Goal: Task Accomplishment & Management: Complete application form

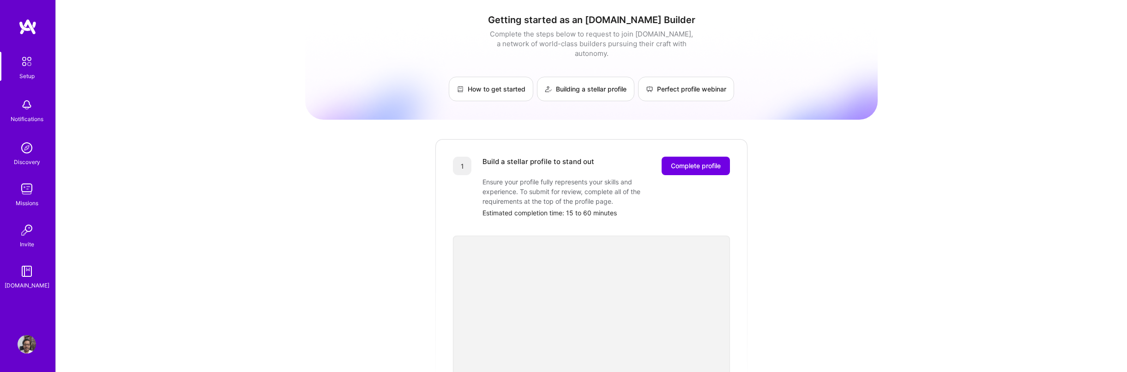
click at [855, 181] on div "Getting started as an [DOMAIN_NAME] Builder Complete the steps below to request…" at bounding box center [591, 361] width 573 height 708
click at [698, 157] on button "Complete profile" at bounding box center [696, 166] width 68 height 18
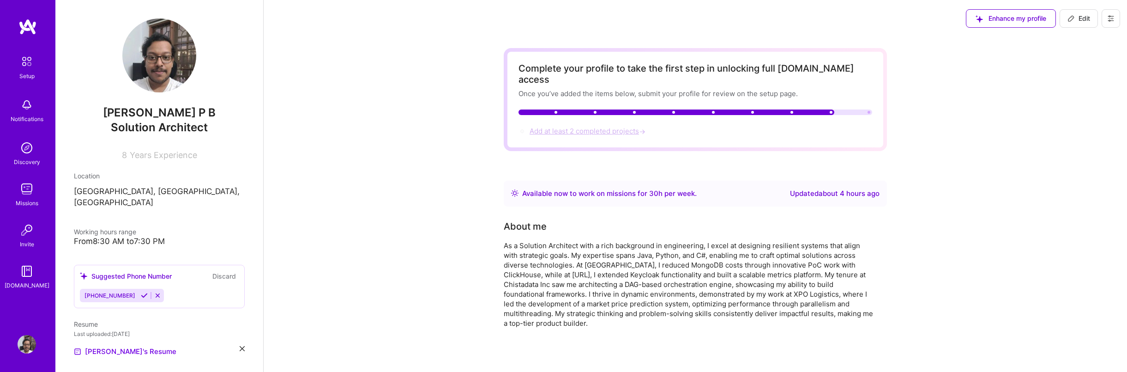
click at [599, 127] on span "Add at least 2 completed projects →" at bounding box center [589, 131] width 118 height 9
select select "US"
select select "Right Now"
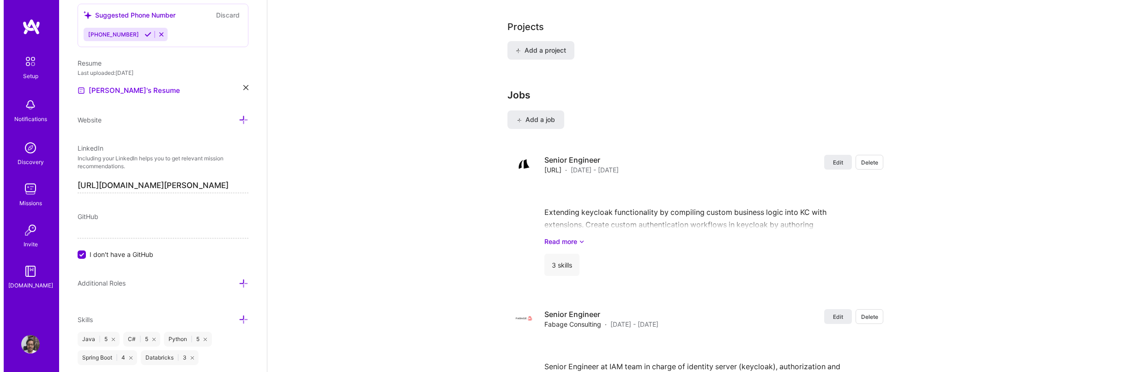
scroll to position [716, 0]
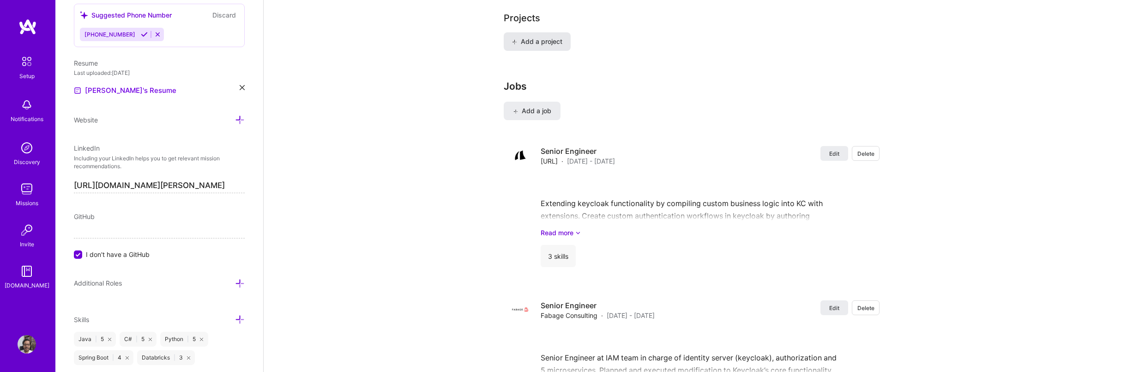
click at [557, 37] on span "Add a project" at bounding box center [537, 41] width 50 height 9
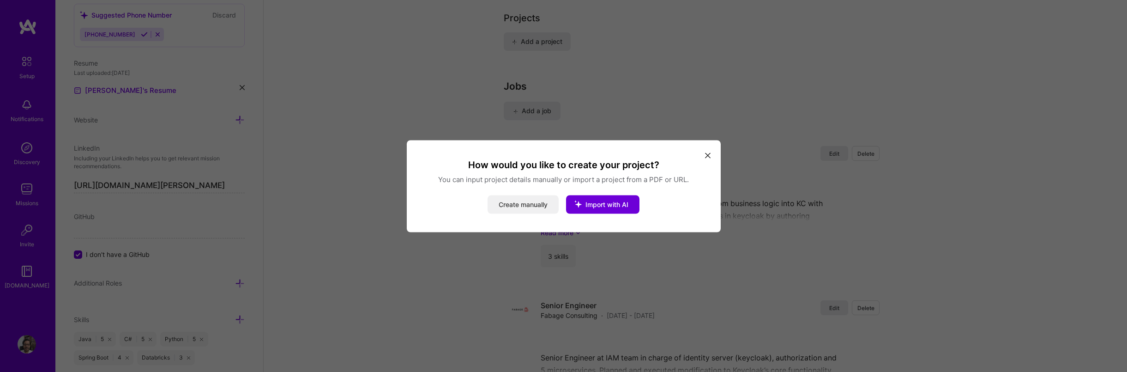
click at [552, 207] on button "Create manually" at bounding box center [523, 204] width 71 height 18
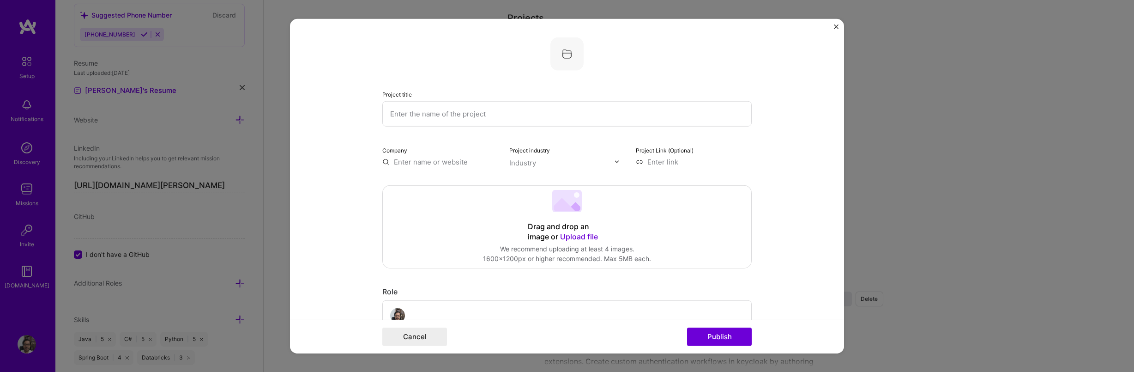
click at [496, 114] on input "text" at bounding box center [566, 113] width 369 height 25
click at [433, 163] on input "text" at bounding box center [440, 162] width 116 height 10
click at [530, 159] on div "Industry" at bounding box center [522, 162] width 27 height 10
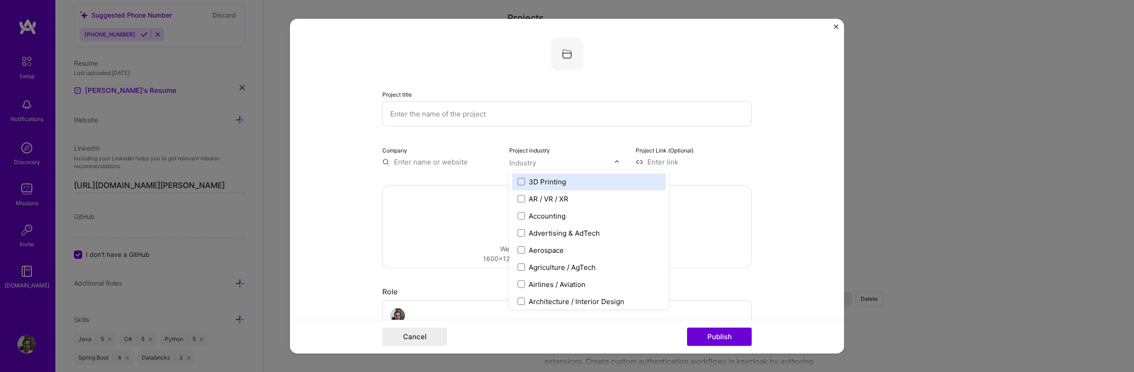
click at [678, 162] on input at bounding box center [694, 162] width 116 height 10
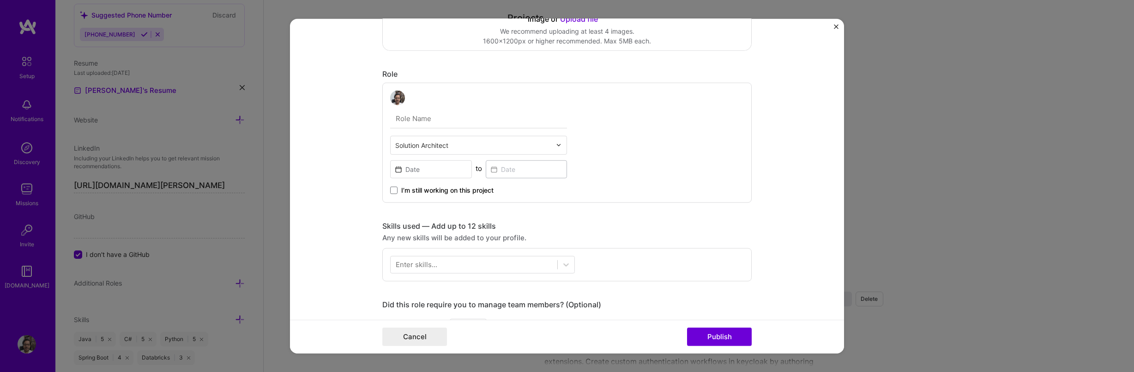
scroll to position [222, 0]
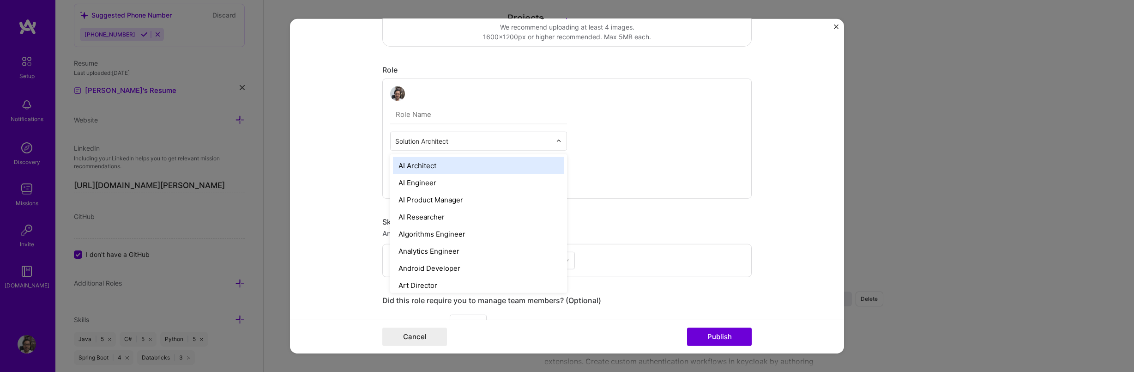
click at [443, 139] on input "text" at bounding box center [473, 141] width 156 height 10
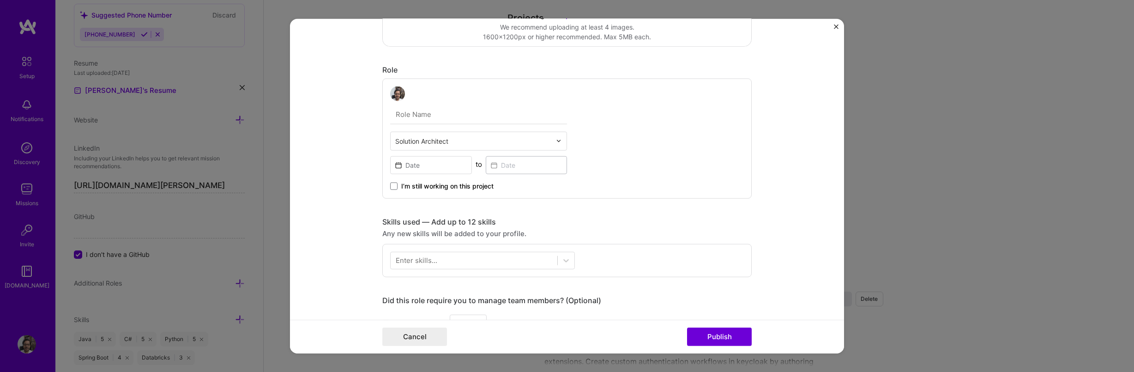
click at [621, 130] on div "Solution Architect to I’m still working on this project" at bounding box center [566, 138] width 369 height 120
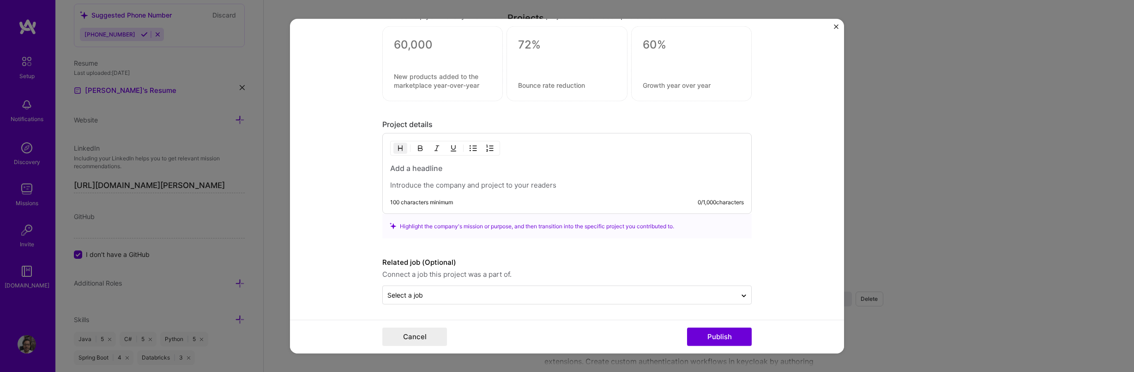
scroll to position [634, 0]
click at [538, 294] on input "text" at bounding box center [559, 294] width 345 height 10
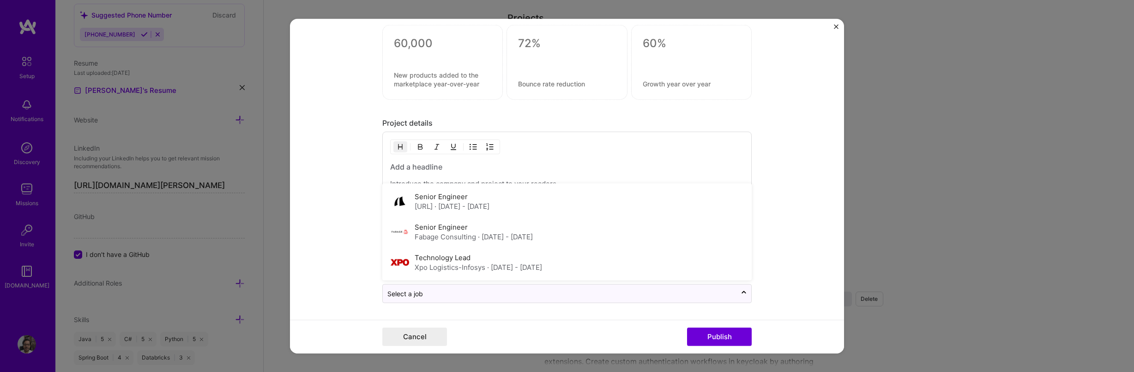
click at [424, 256] on label "Technology Lead" at bounding box center [443, 257] width 56 height 9
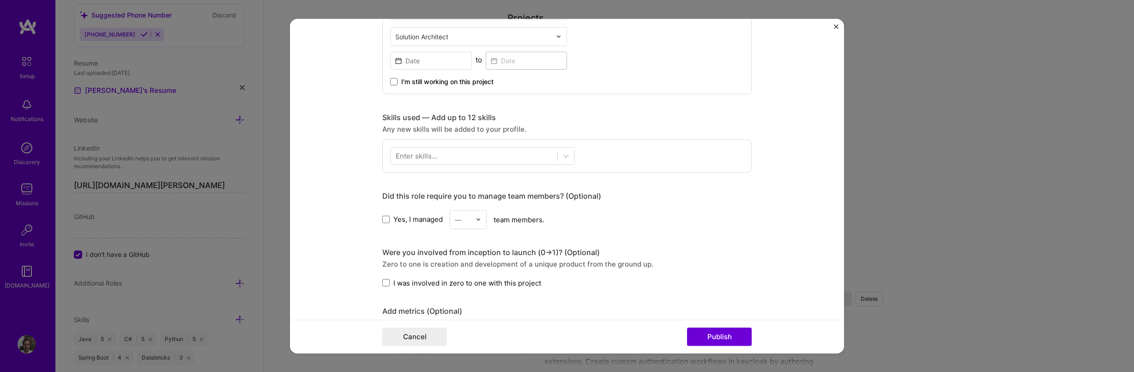
scroll to position [0, 0]
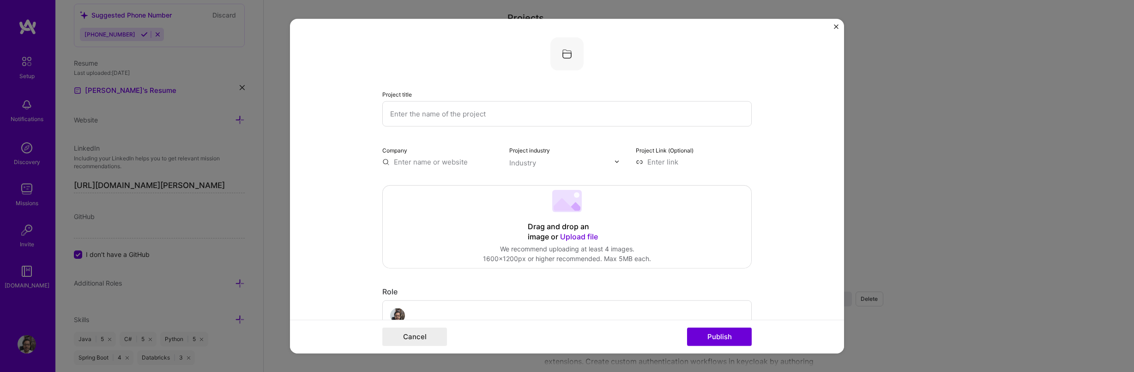
click at [465, 121] on input "text" at bounding box center [566, 113] width 369 height 25
type input "Multi-parameter UI interactive rule engine for applying price markups on predic…"
click at [452, 159] on input "text" at bounding box center [440, 162] width 116 height 10
type input "XPO Logistics"
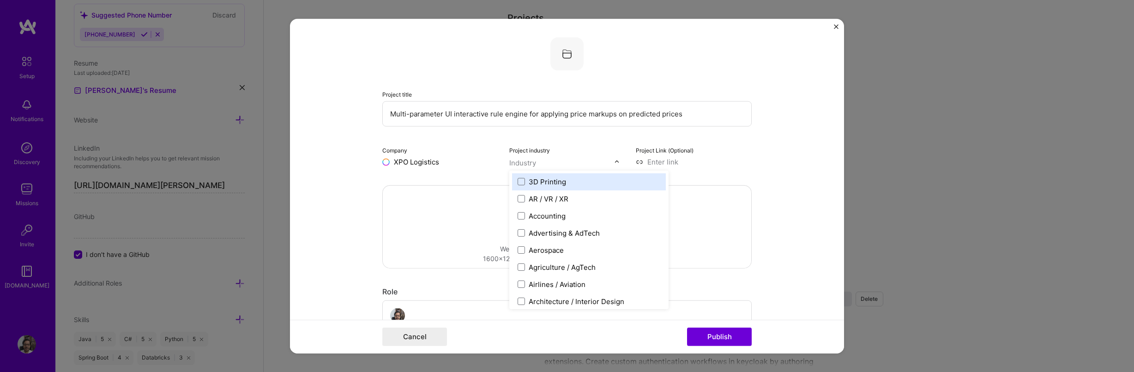
click at [521, 167] on div "Industry" at bounding box center [522, 162] width 27 height 10
click at [444, 171] on input "XPO Logistics" at bounding box center [440, 169] width 100 height 10
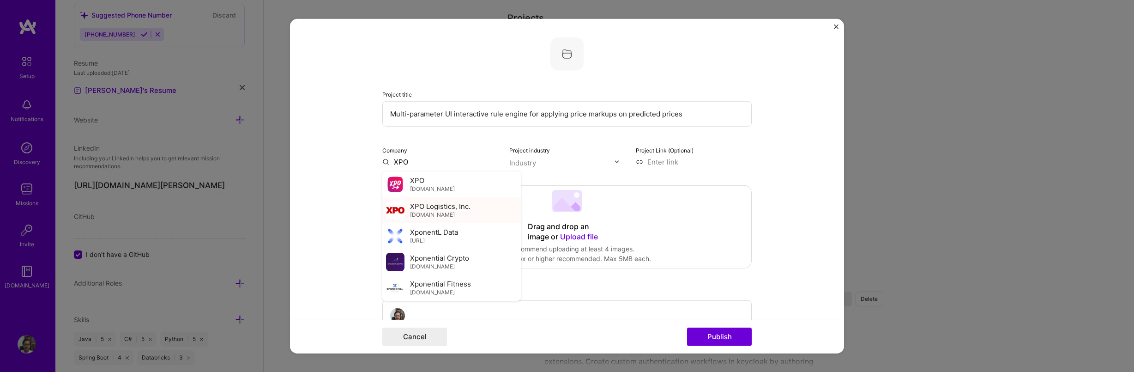
click at [453, 209] on span "XPO Logistics, Inc." at bounding box center [440, 206] width 61 height 10
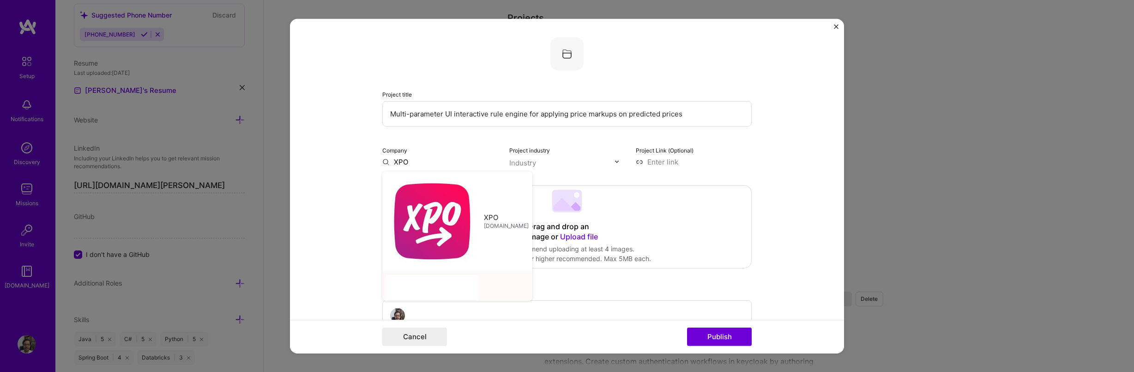
type input "XPO Logistics, Inc."
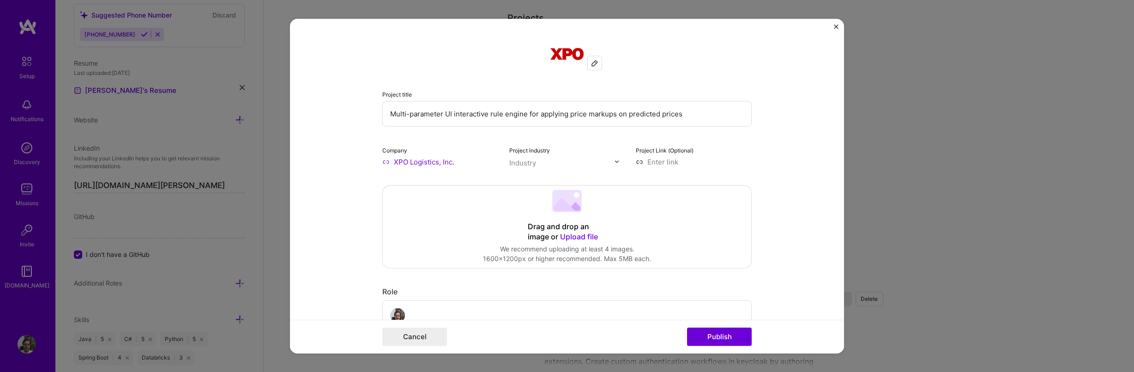
click at [538, 164] on input "text" at bounding box center [561, 162] width 105 height 10
type input "logis"
click at [521, 182] on span at bounding box center [521, 181] width 7 height 7
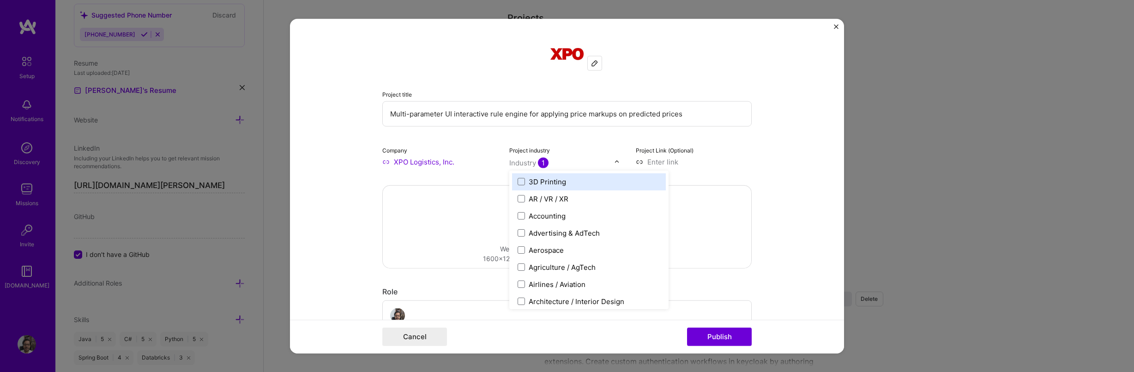
click at [690, 164] on input at bounding box center [694, 162] width 116 height 10
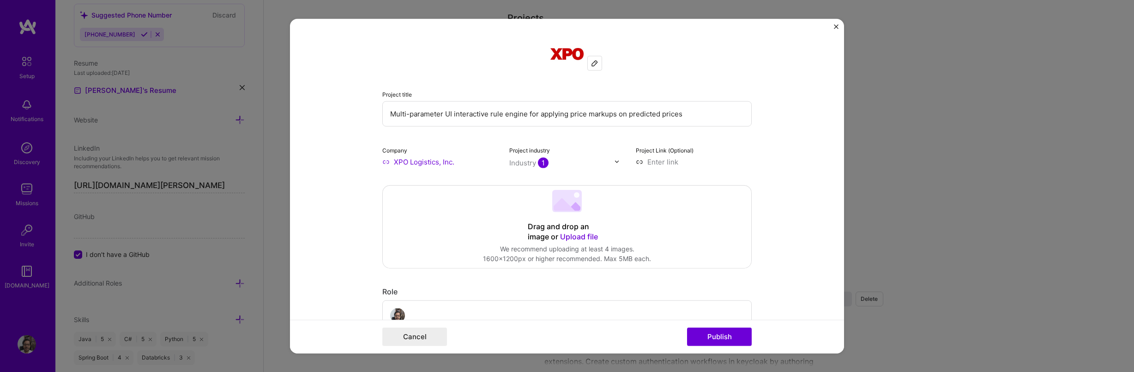
click at [625, 210] on div "Drag and drop an image or Upload file Upload file We recommend uploading at lea…" at bounding box center [567, 226] width 369 height 82
click at [578, 235] on span "Upload file" at bounding box center [579, 235] width 38 height 9
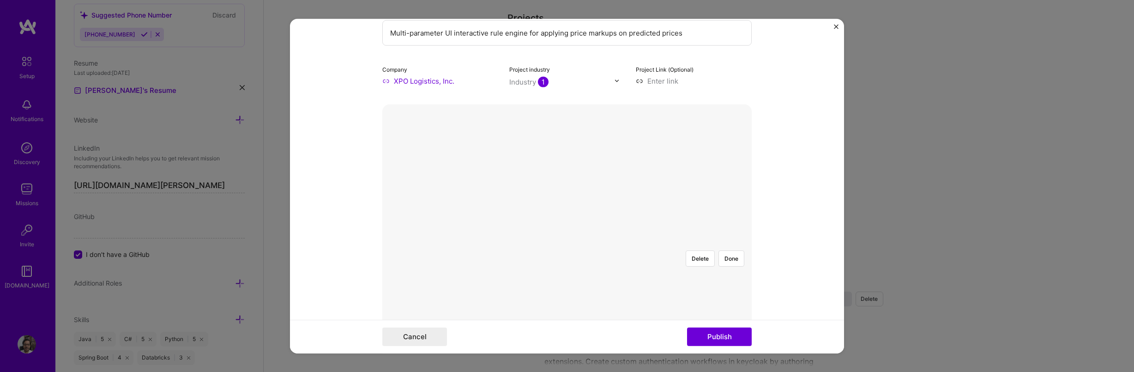
scroll to position [111, 0]
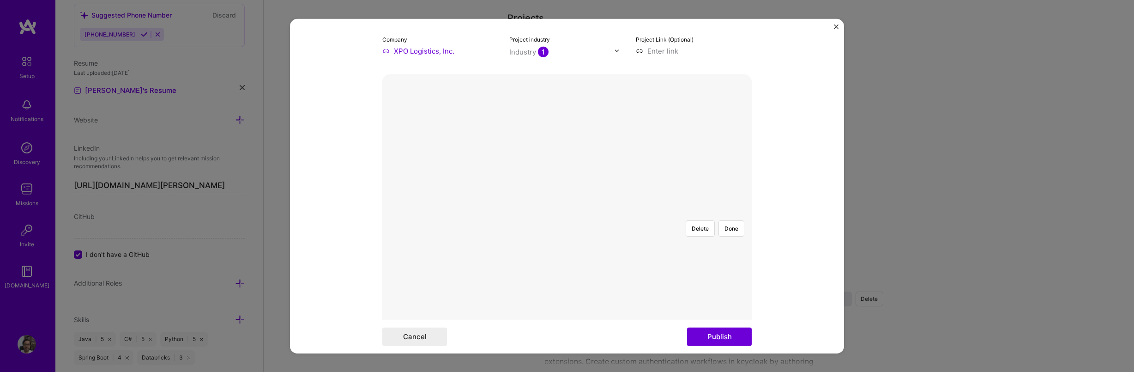
click at [660, 212] on div at bounding box center [732, 336] width 330 height 248
click at [718, 212] on div at bounding box center [744, 336] width 330 height 248
click at [696, 220] on button "Delete" at bounding box center [700, 228] width 29 height 16
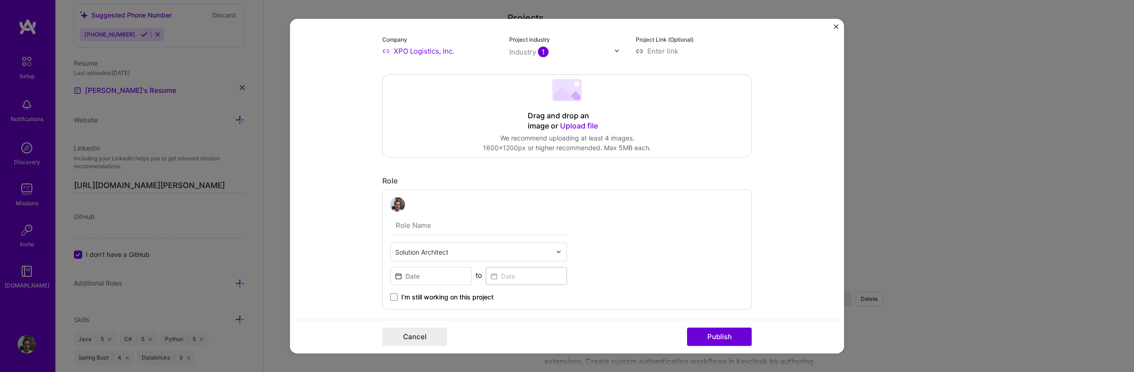
click at [567, 121] on span "Upload file" at bounding box center [579, 125] width 38 height 9
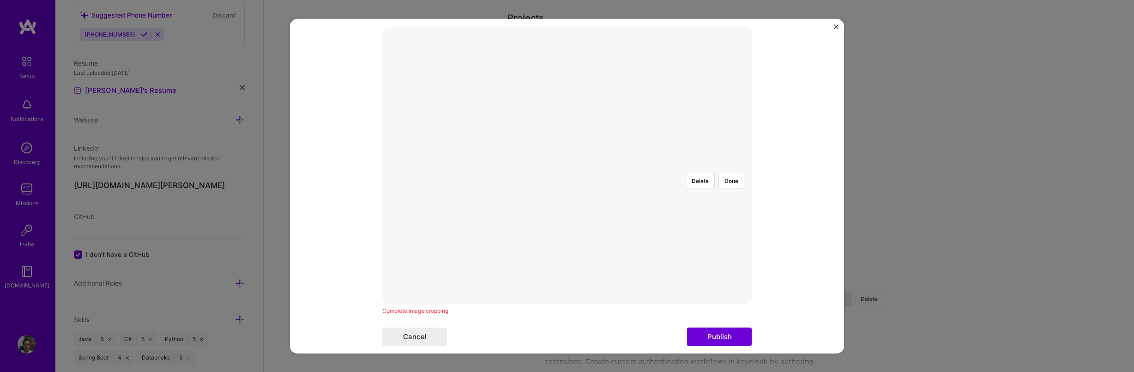
scroll to position [166, 0]
click at [727, 338] on button "Publish" at bounding box center [719, 336] width 65 height 18
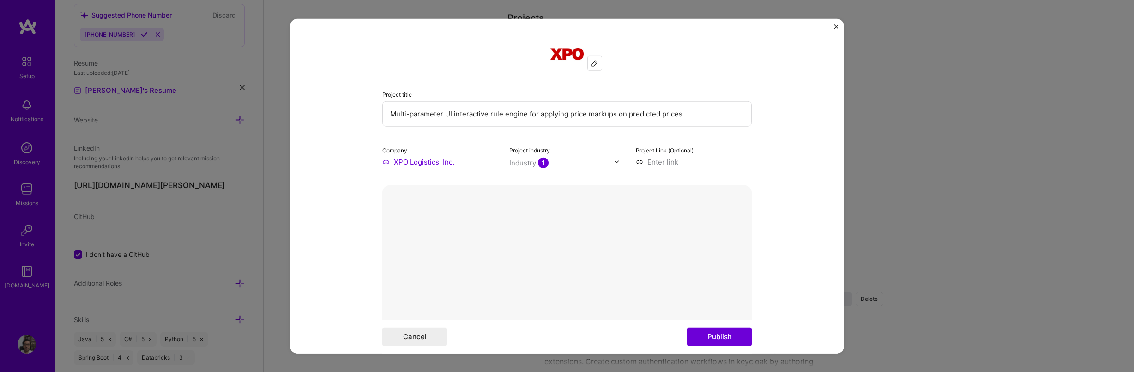
click at [729, 331] on button "Done" at bounding box center [732, 339] width 26 height 16
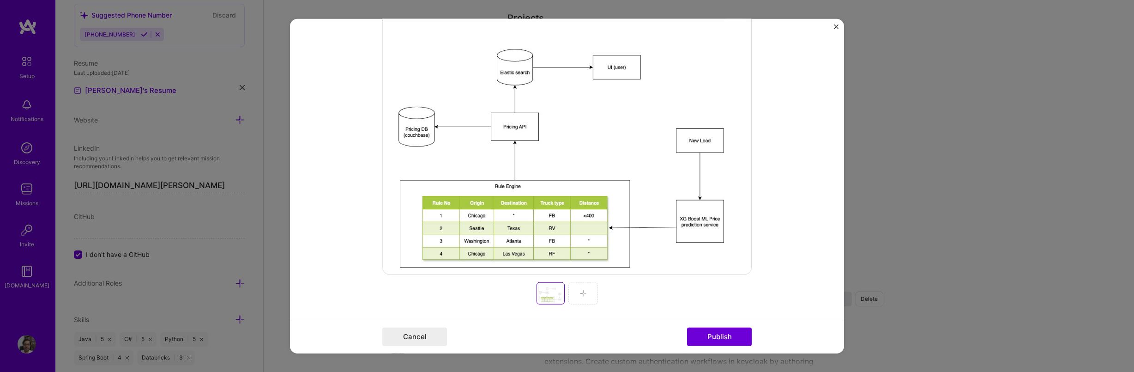
scroll to position [277, 0]
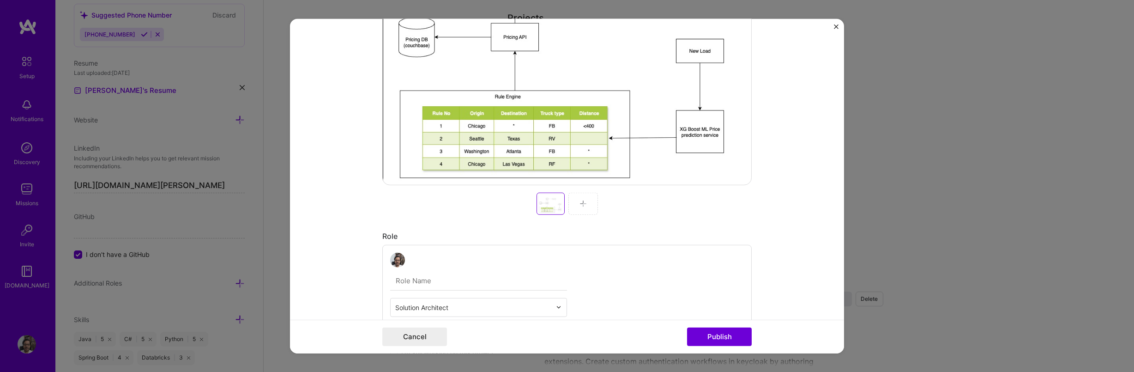
click at [545, 283] on input "text" at bounding box center [478, 280] width 177 height 19
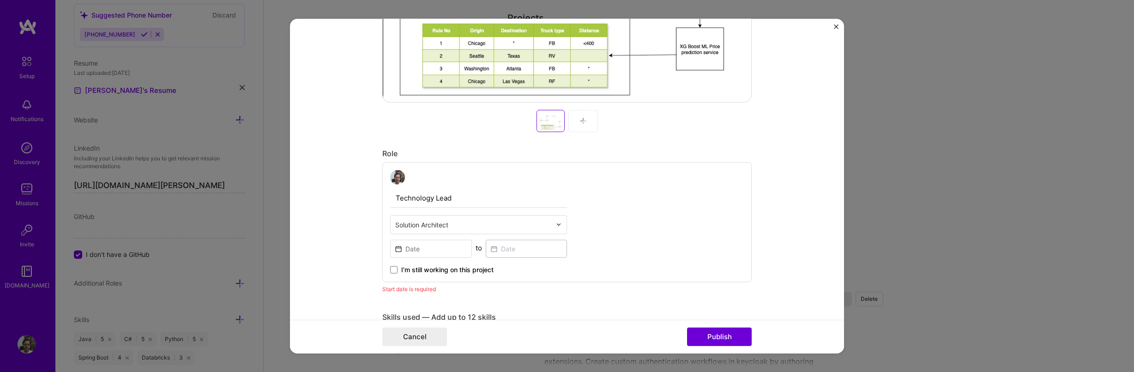
scroll to position [388, 0]
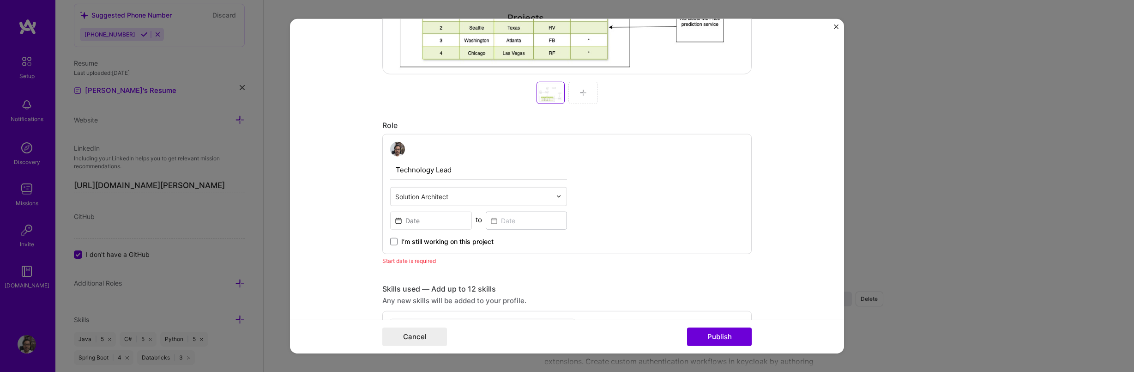
type input "Technology Lead"
click at [433, 223] on input at bounding box center [431, 220] width 82 height 18
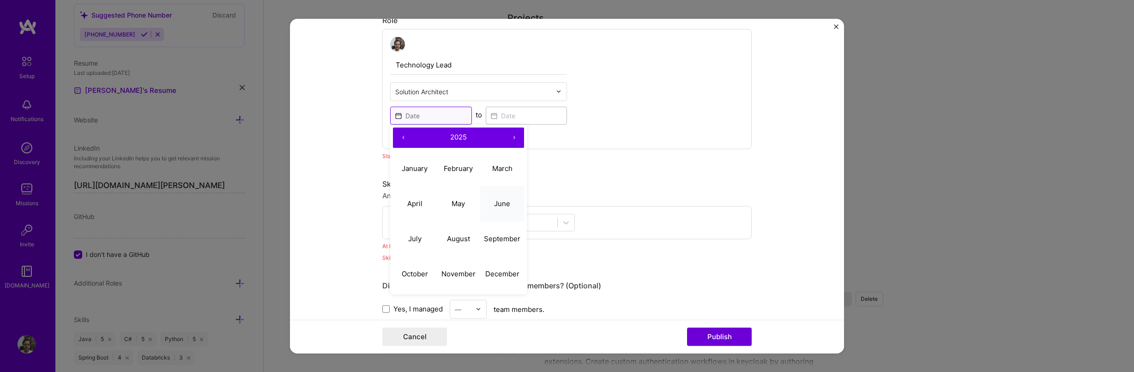
scroll to position [499, 0]
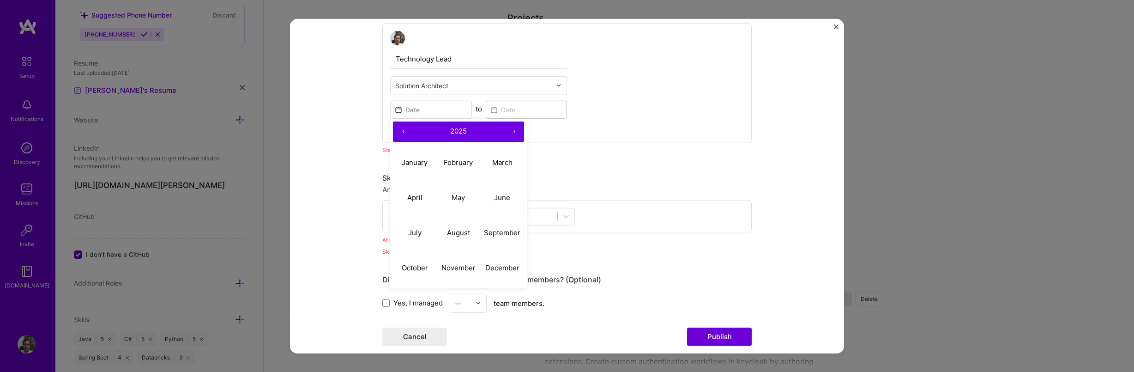
click at [401, 131] on button "‹" at bounding box center [403, 131] width 20 height 20
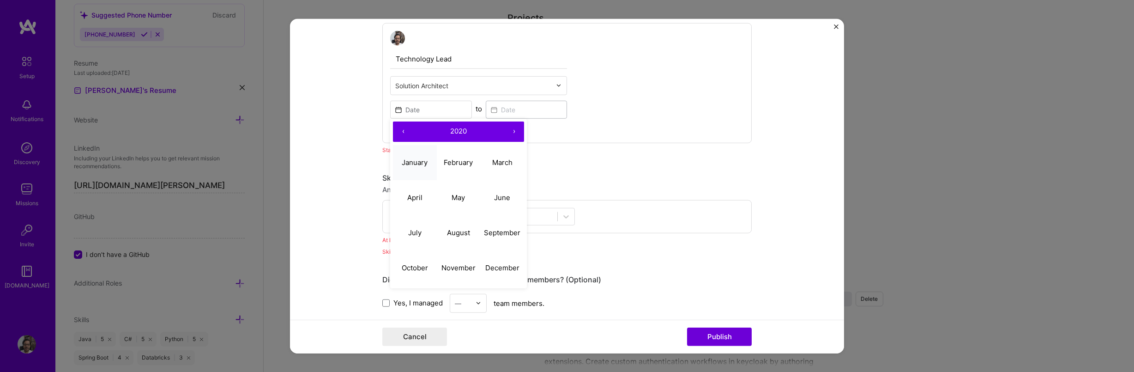
click at [415, 165] on abbr "January" at bounding box center [415, 162] width 26 height 9
type input "[DATE]"
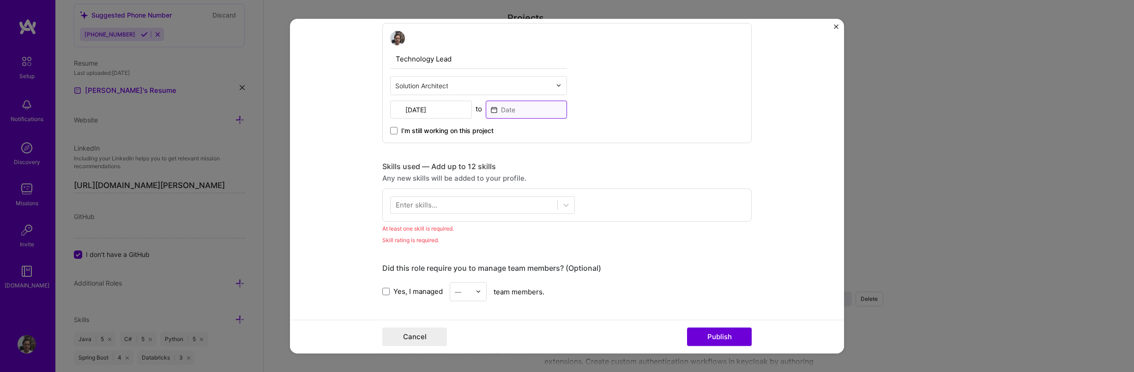
click at [524, 107] on input at bounding box center [527, 109] width 82 height 18
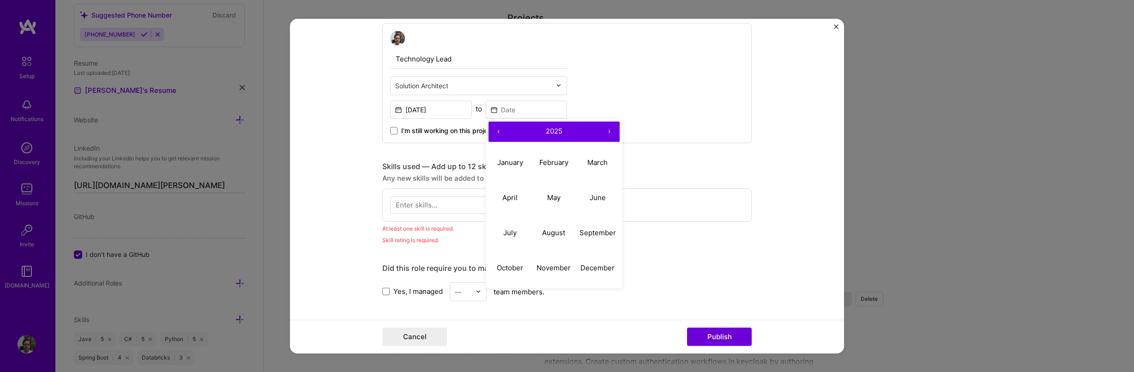
click at [496, 132] on button "‹" at bounding box center [499, 131] width 20 height 20
click at [496, 131] on button "‹" at bounding box center [499, 131] width 20 height 20
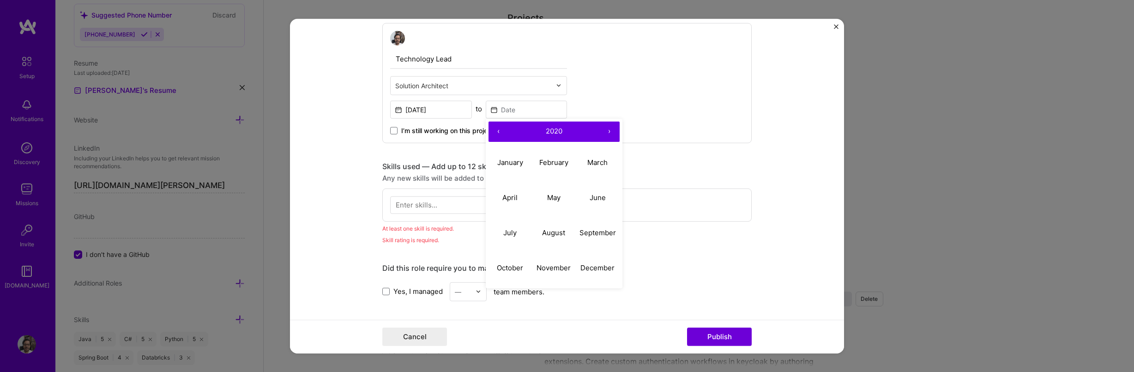
click at [609, 128] on button "›" at bounding box center [609, 131] width 20 height 20
click at [508, 159] on abbr "January" at bounding box center [510, 162] width 26 height 9
type input "[DATE]"
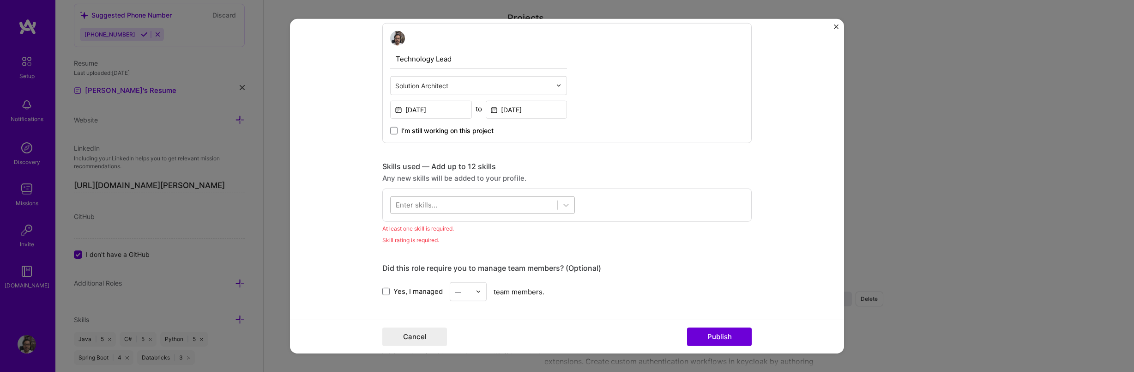
click at [460, 207] on div at bounding box center [474, 204] width 167 height 15
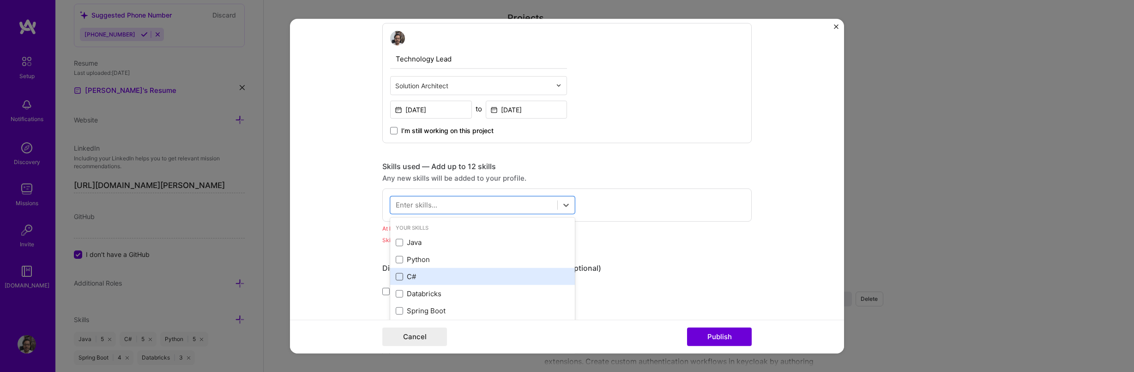
click at [398, 278] on span at bounding box center [399, 276] width 7 height 7
click at [0, 0] on input "checkbox" at bounding box center [0, 0] width 0 height 0
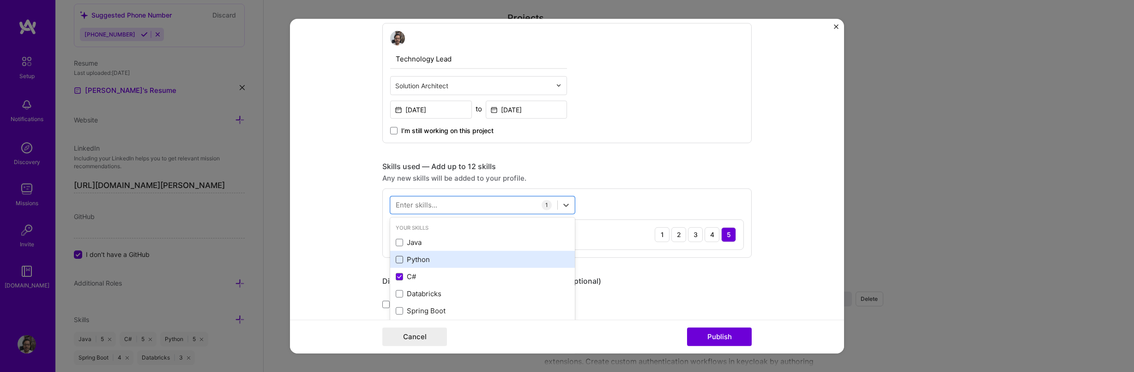
click at [397, 260] on span at bounding box center [399, 259] width 7 height 7
click at [0, 0] on input "checkbox" at bounding box center [0, 0] width 0 height 0
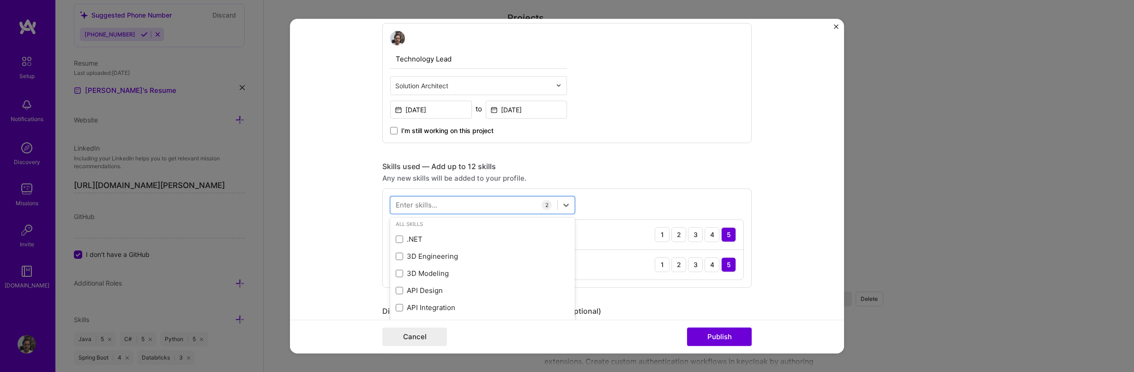
scroll to position [111, 0]
click at [396, 234] on span at bounding box center [399, 234] width 7 height 7
click at [0, 0] on input "checkbox" at bounding box center [0, 0] width 0 height 0
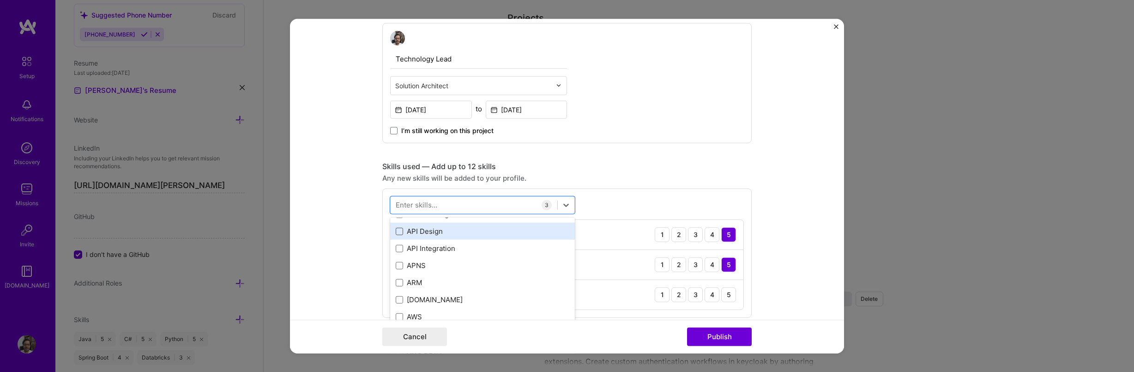
click at [398, 233] on span at bounding box center [399, 230] width 7 height 7
click at [0, 0] on input "checkbox" at bounding box center [0, 0] width 0 height 0
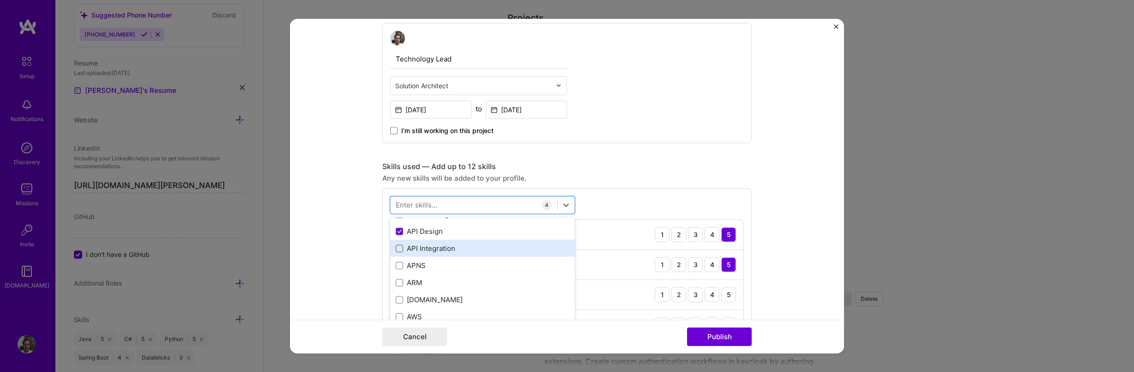
click at [396, 250] on span at bounding box center [399, 247] width 7 height 7
click at [0, 0] on input "checkbox" at bounding box center [0, 0] width 0 height 0
click at [396, 246] on span at bounding box center [399, 243] width 7 height 7
click at [0, 0] on input "checkbox" at bounding box center [0, 0] width 0 height 0
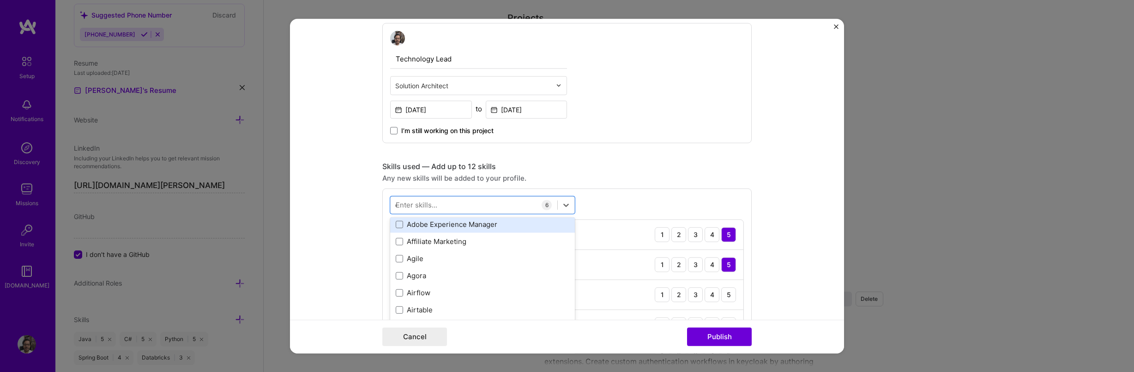
scroll to position [0, 0]
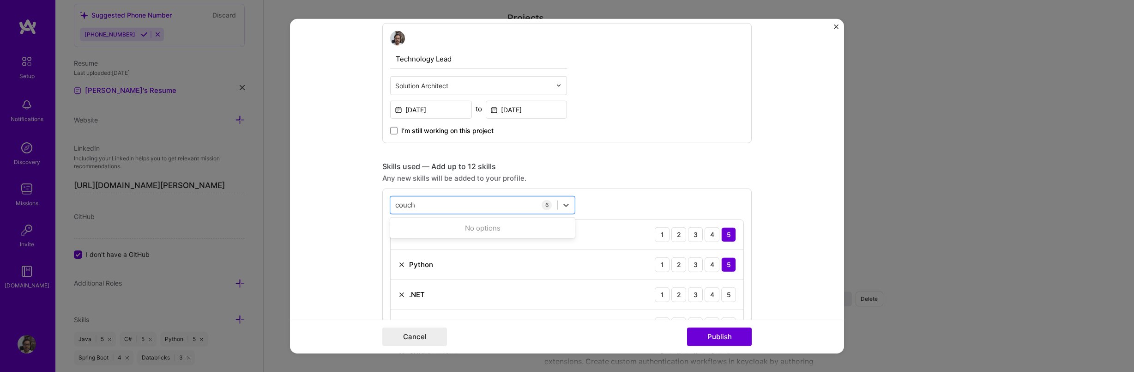
type input "couchb"
type input "nosql"
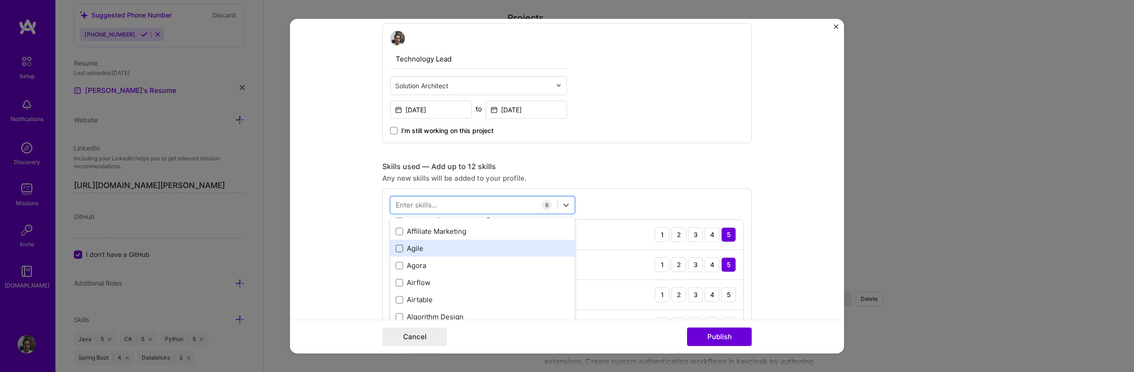
click at [396, 251] on span at bounding box center [399, 247] width 7 height 7
click at [0, 0] on input "checkbox" at bounding box center [0, 0] width 0 height 0
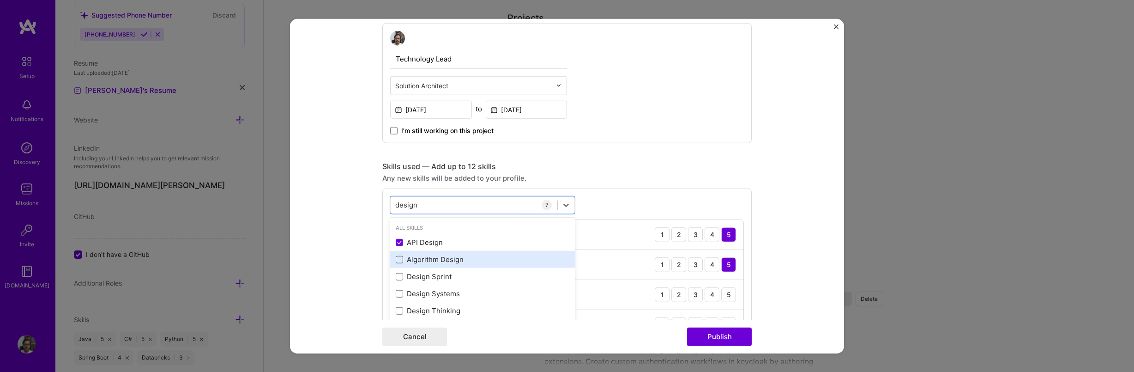
click at [398, 259] on span at bounding box center [399, 259] width 7 height 7
click at [0, 0] on input "checkbox" at bounding box center [0, 0] width 0 height 0
click at [437, 205] on div "design design" at bounding box center [474, 204] width 167 height 15
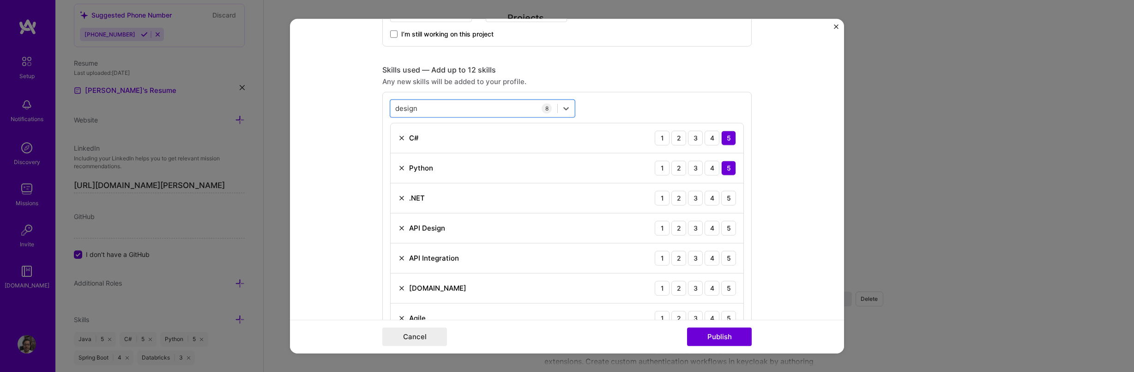
scroll to position [610, 0]
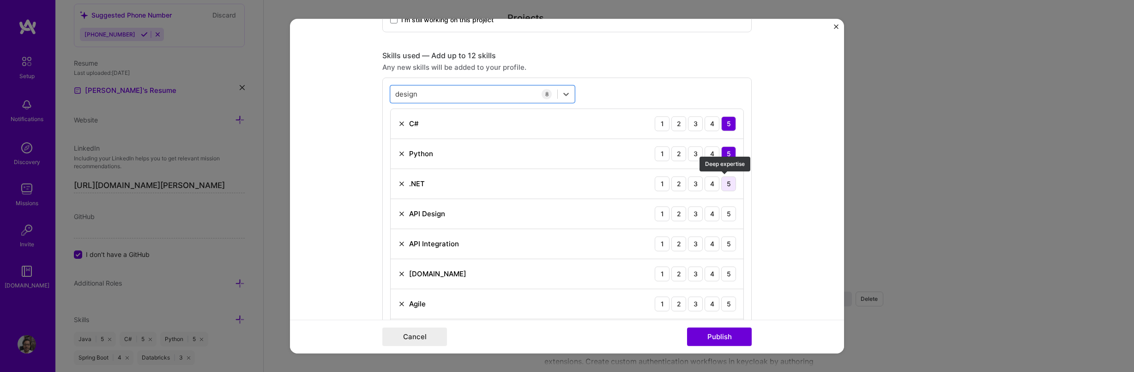
type input "design"
click at [729, 185] on div "5" at bounding box center [728, 183] width 15 height 15
click at [721, 214] on div "5" at bounding box center [728, 213] width 15 height 15
click at [726, 239] on div "5" at bounding box center [728, 243] width 15 height 15
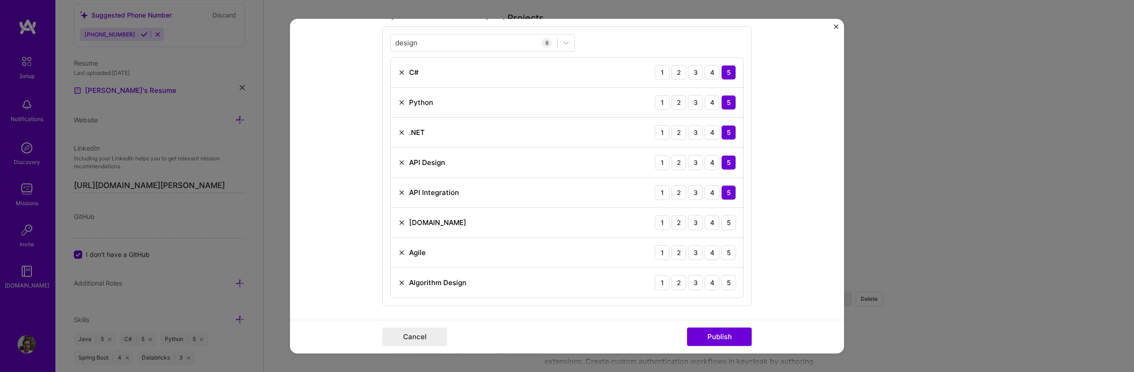
scroll to position [665, 0]
click at [727, 221] on div "5" at bounding box center [728, 218] width 15 height 15
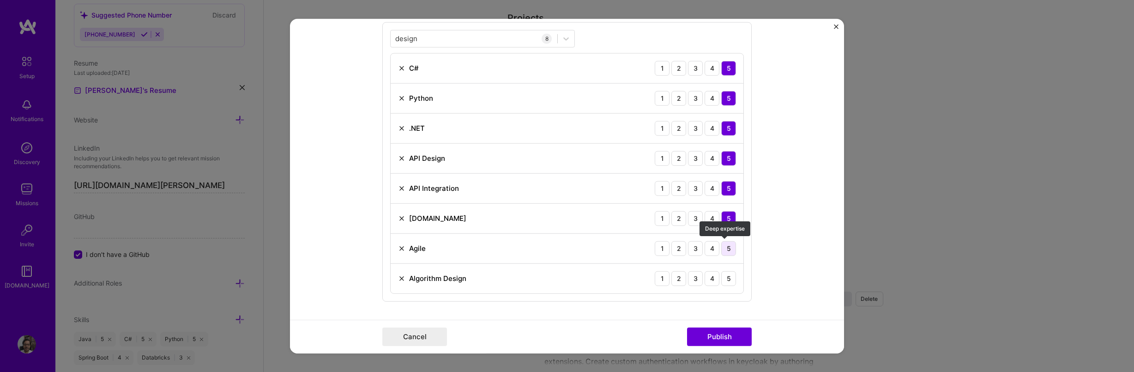
click at [728, 247] on div "5" at bounding box center [728, 248] width 15 height 15
click at [728, 274] on div "5" at bounding box center [728, 278] width 15 height 15
click at [727, 337] on button "Publish" at bounding box center [719, 336] width 65 height 18
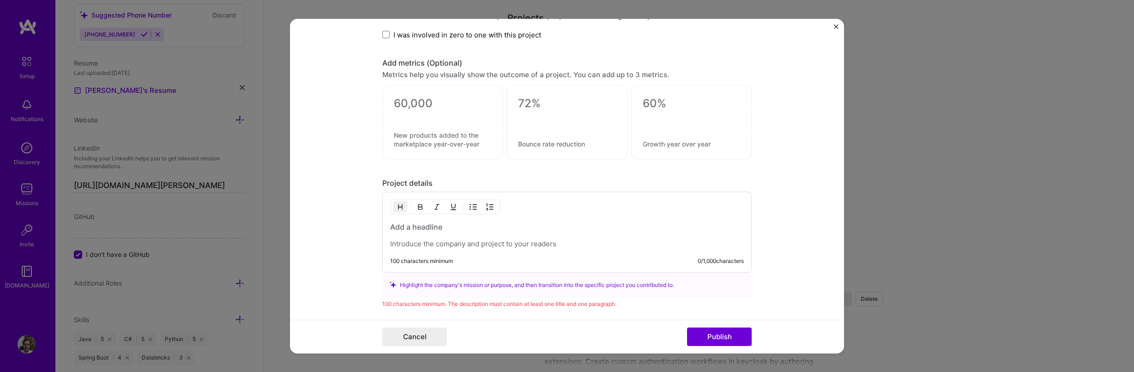
scroll to position [1114, 0]
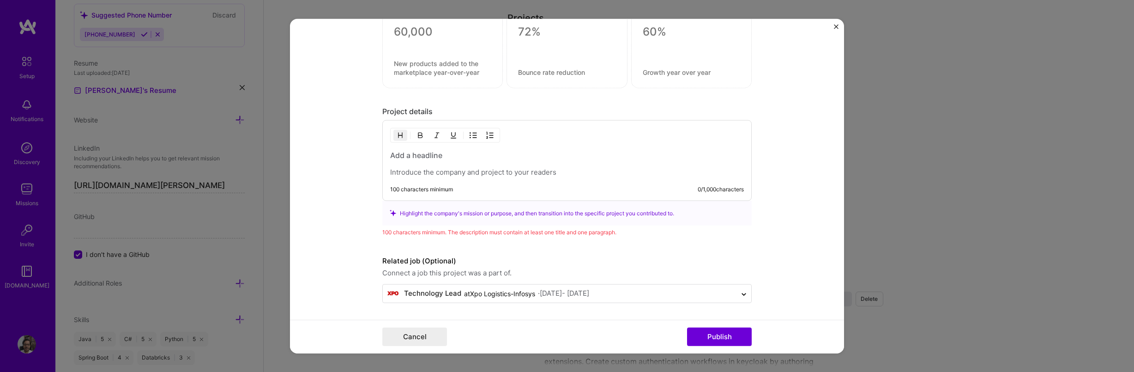
click at [456, 172] on p at bounding box center [567, 172] width 354 height 9
click at [460, 155] on h3 at bounding box center [567, 155] width 354 height 10
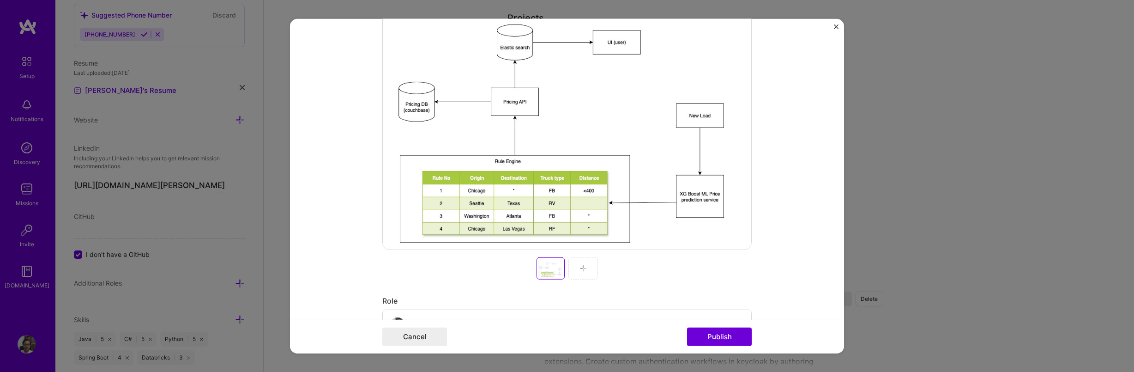
scroll to position [0, 0]
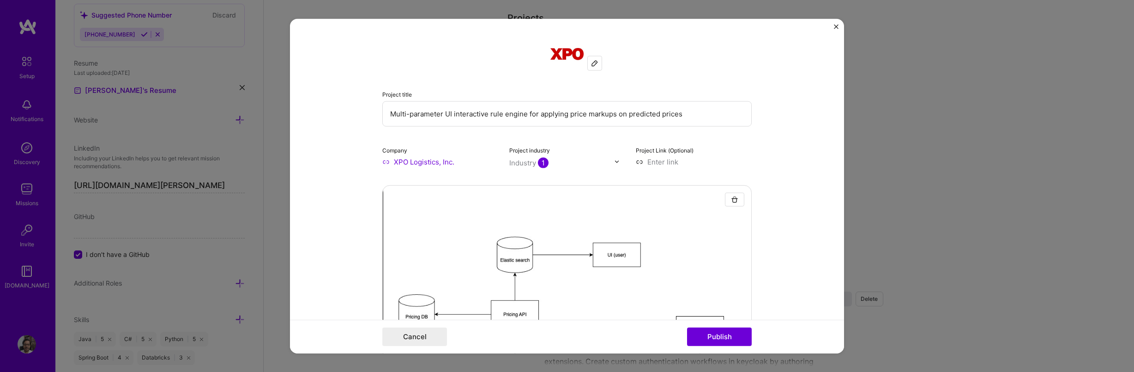
click at [485, 113] on input "Multi-parameter UI interactive rule engine for applying price markups on predic…" at bounding box center [566, 113] width 369 height 25
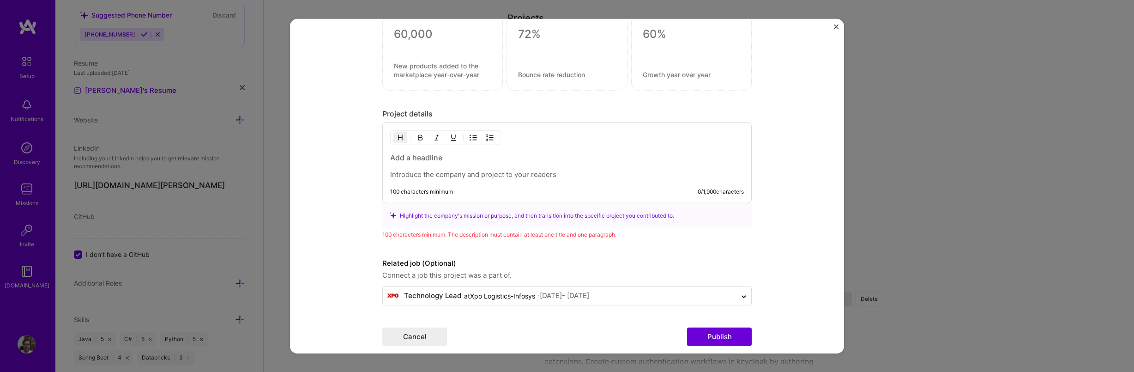
scroll to position [1114, 0]
click at [451, 151] on h3 at bounding box center [567, 155] width 354 height 10
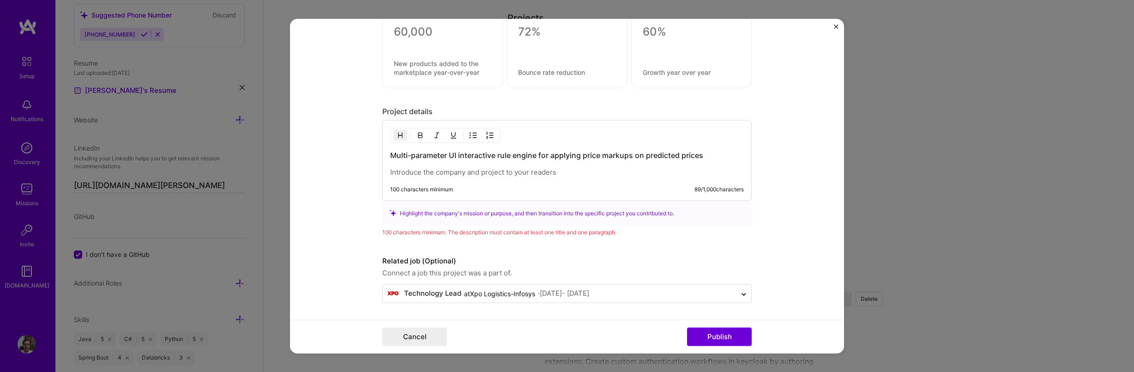
click at [461, 177] on div "Multi-parameter UI interactive rule engine for applying price markups on predic…" at bounding box center [566, 160] width 369 height 81
click at [496, 174] on p at bounding box center [567, 172] width 354 height 9
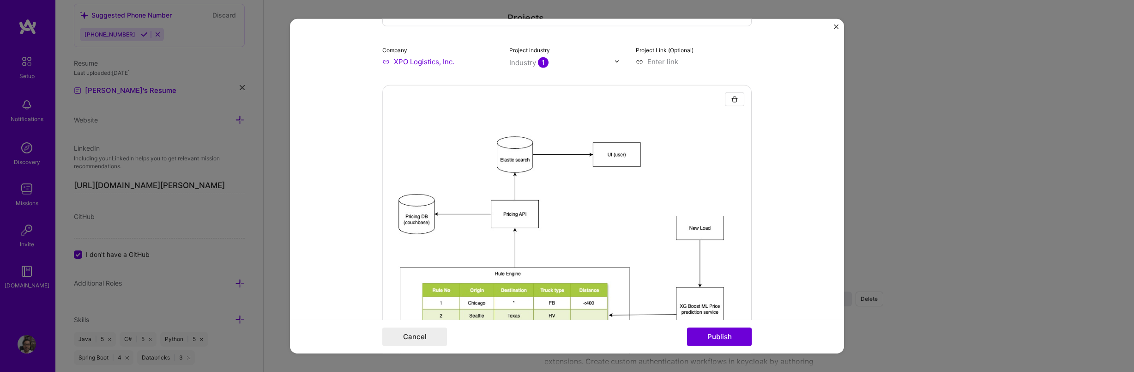
scroll to position [95, 0]
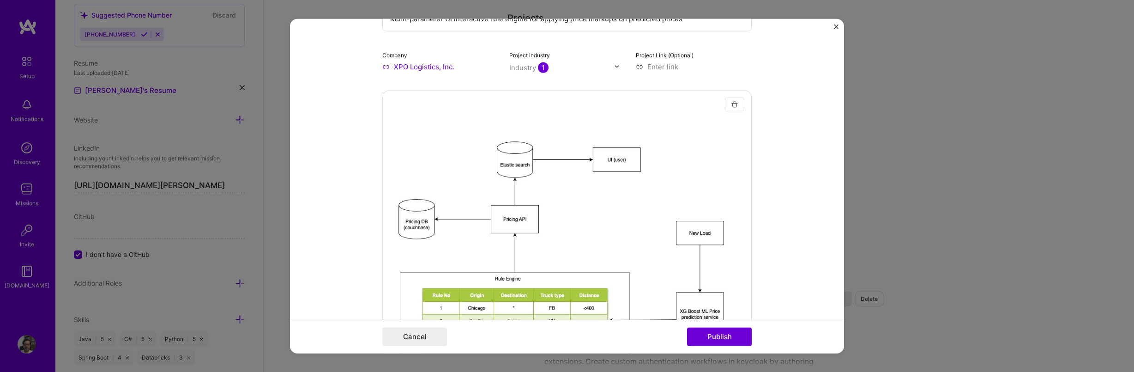
click at [733, 103] on img "button" at bounding box center [734, 103] width 7 height 7
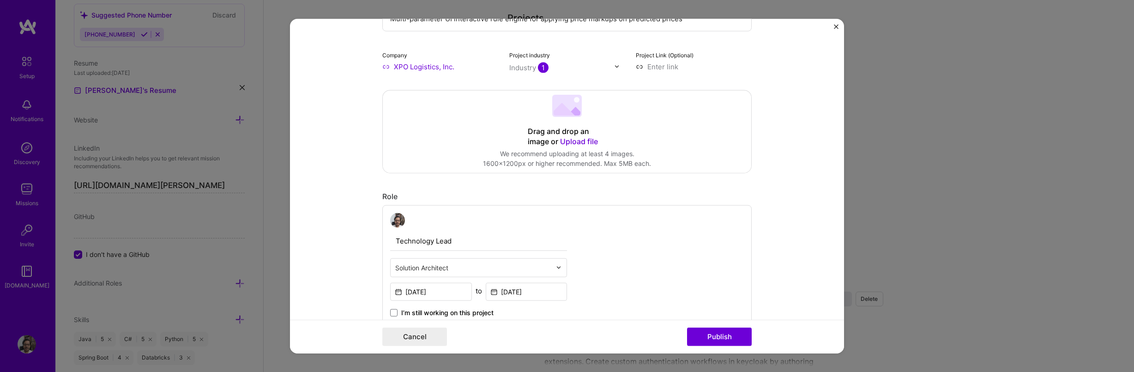
click at [576, 142] on span "Upload file" at bounding box center [579, 140] width 38 height 9
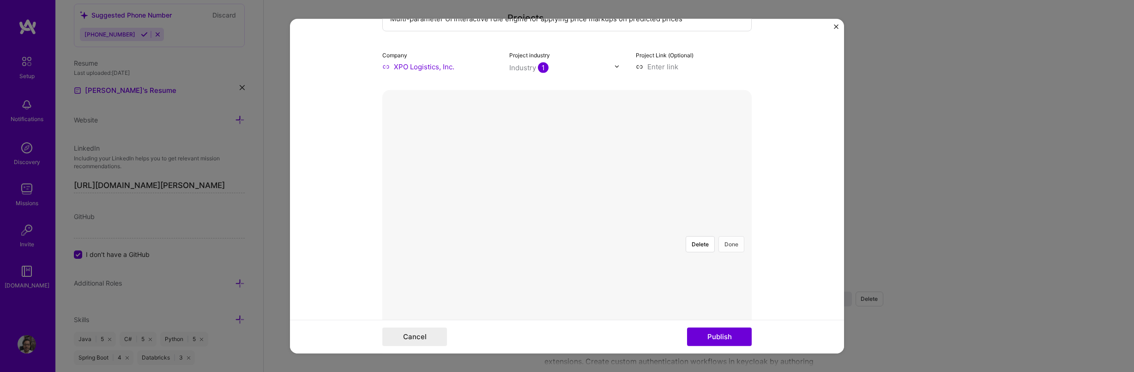
click at [730, 236] on button "Done" at bounding box center [732, 244] width 26 height 16
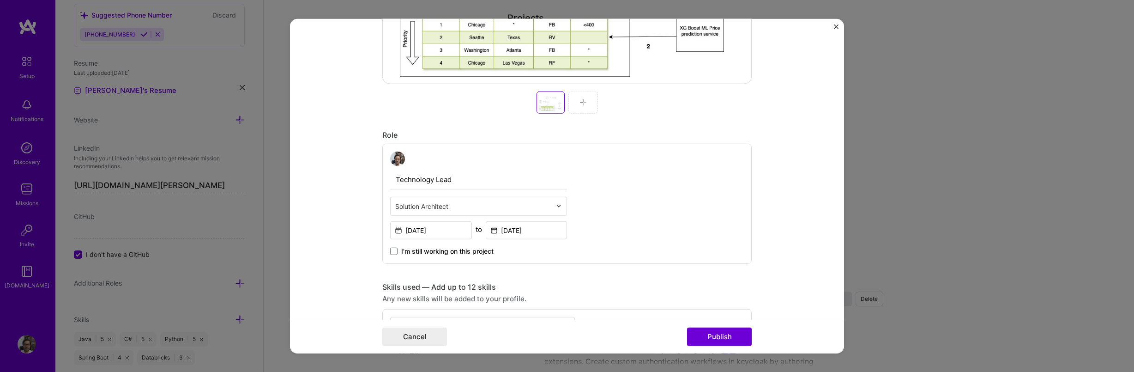
click at [455, 207] on input "text" at bounding box center [473, 206] width 156 height 10
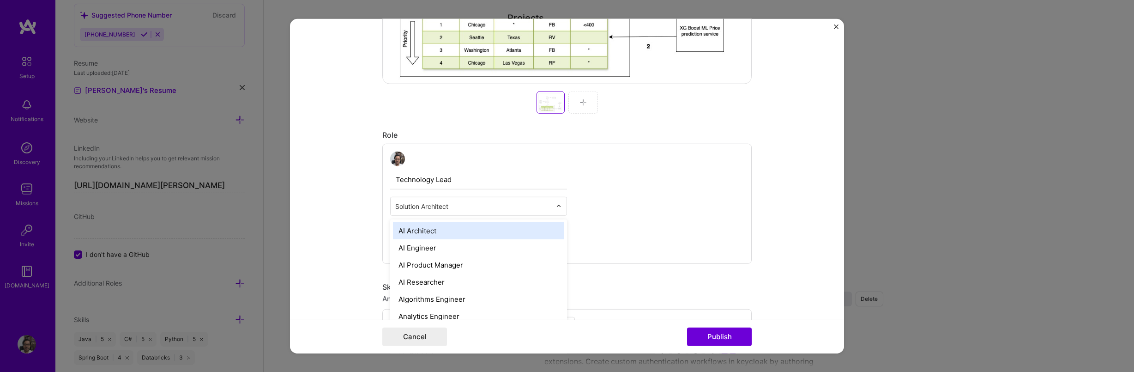
click at [627, 196] on div "Technology Lead option AI Architect focused, 1 of 70. 69 results available. Use…" at bounding box center [566, 203] width 369 height 120
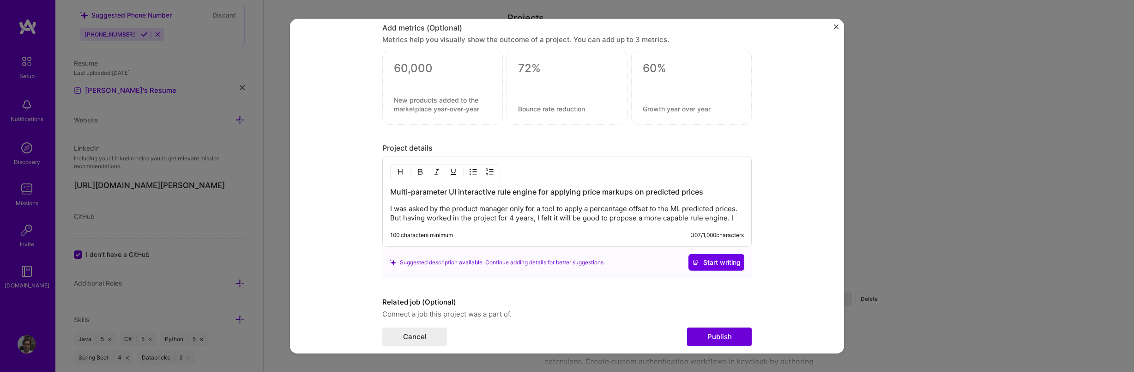
scroll to position [1118, 0]
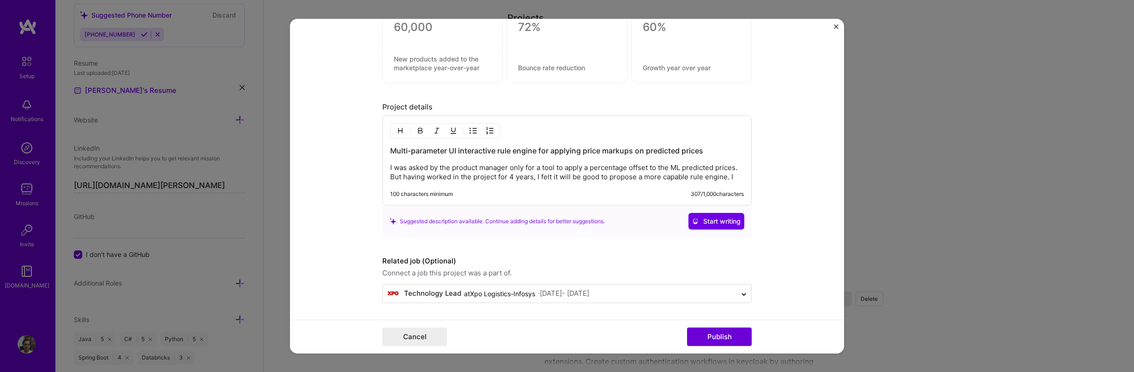
click at [733, 177] on p "I was asked by the product manager only for a tool to apply a percentage offset…" at bounding box center [567, 172] width 354 height 18
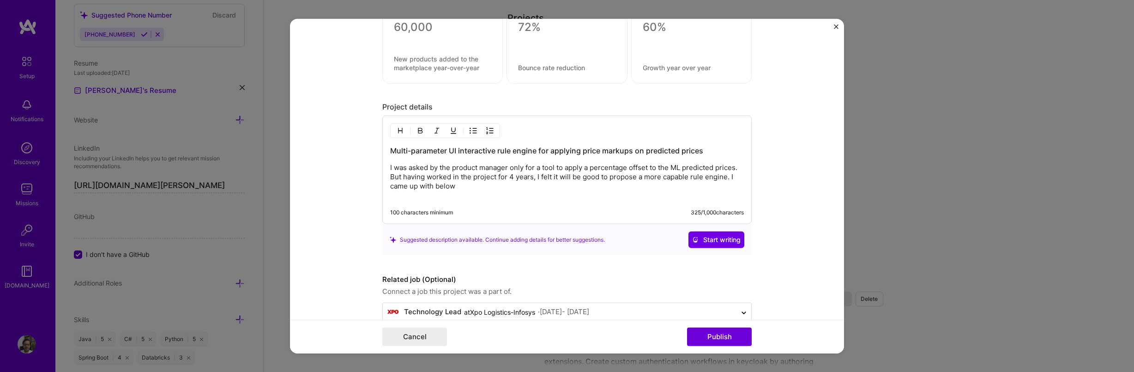
click at [470, 130] on img "button" at bounding box center [473, 130] width 7 height 7
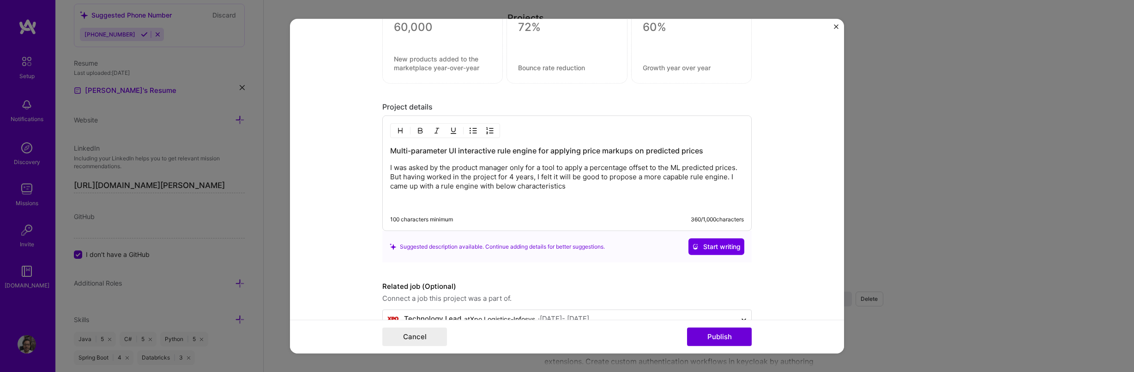
click at [472, 132] on img "button" at bounding box center [473, 130] width 7 height 7
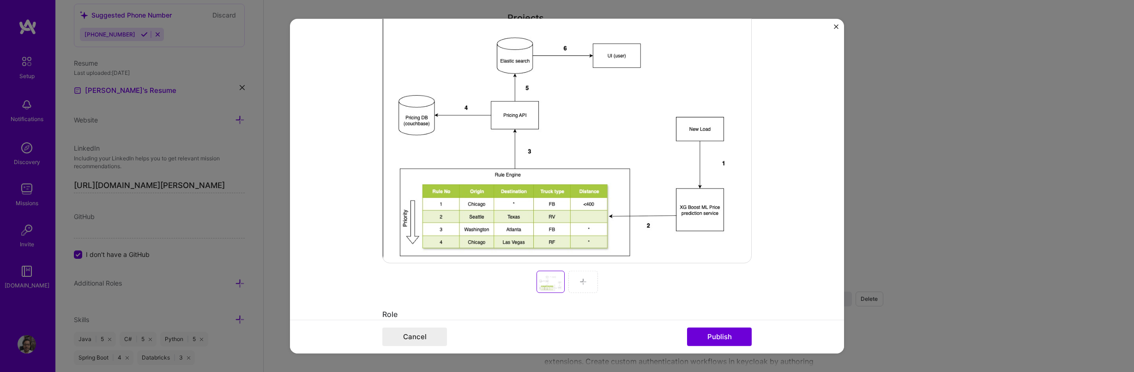
scroll to position [151, 0]
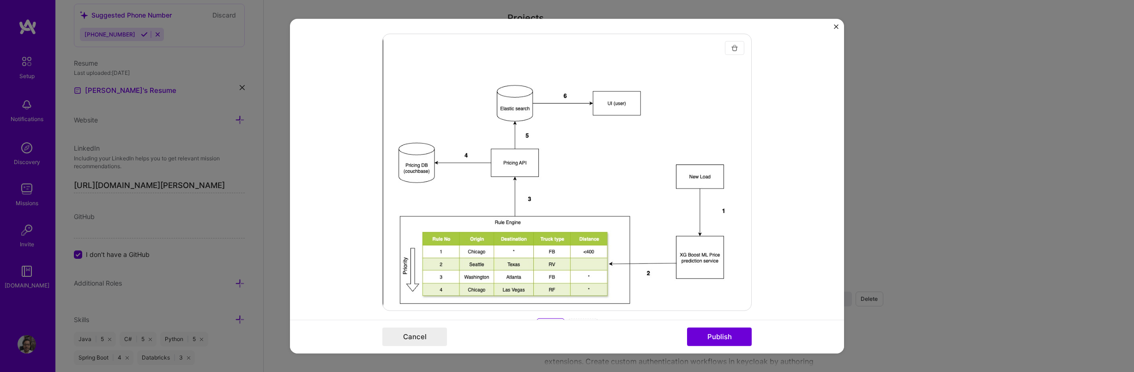
click at [731, 48] on img "button" at bounding box center [734, 47] width 7 height 7
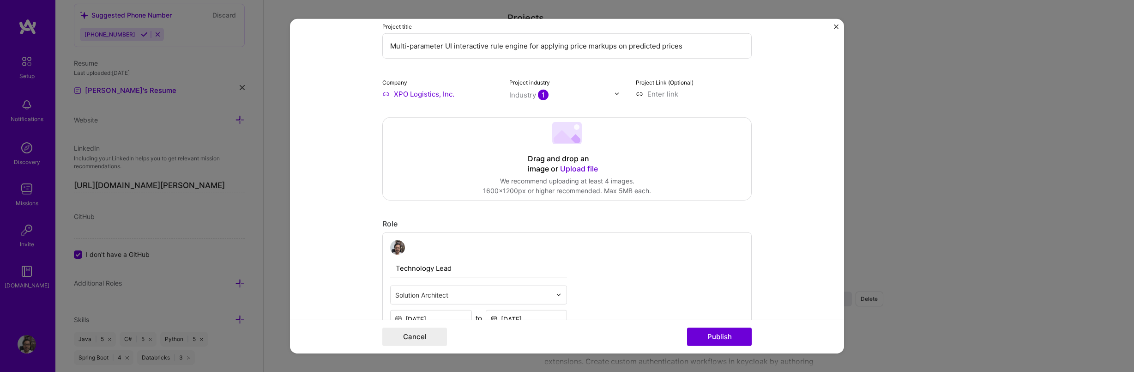
scroll to position [41, 0]
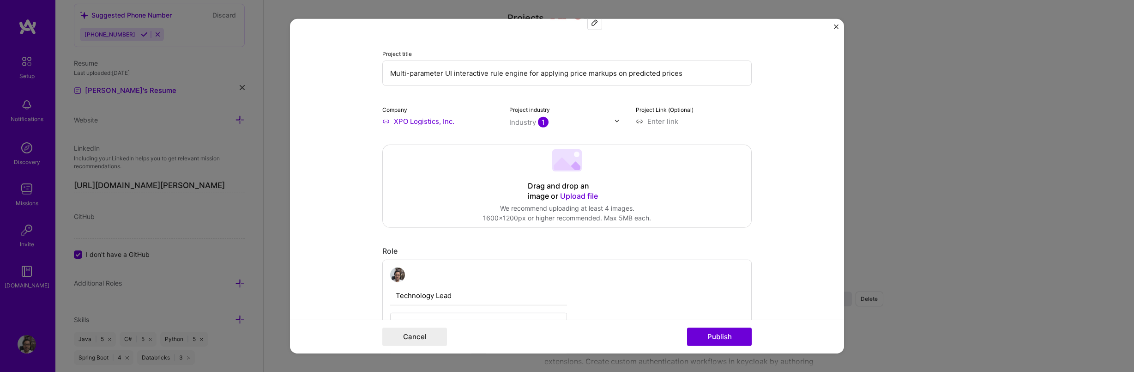
click at [584, 194] on span "Upload file" at bounding box center [579, 195] width 38 height 9
click at [731, 290] on button "Done" at bounding box center [732, 298] width 26 height 16
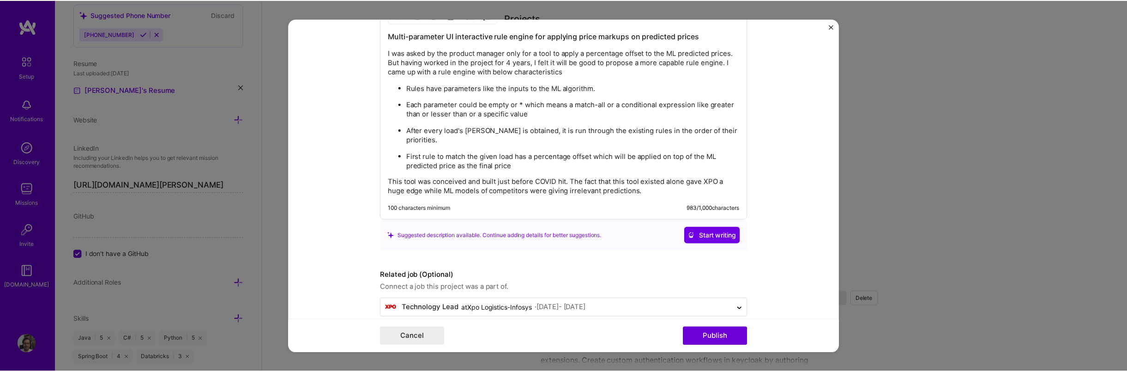
scroll to position [1247, 0]
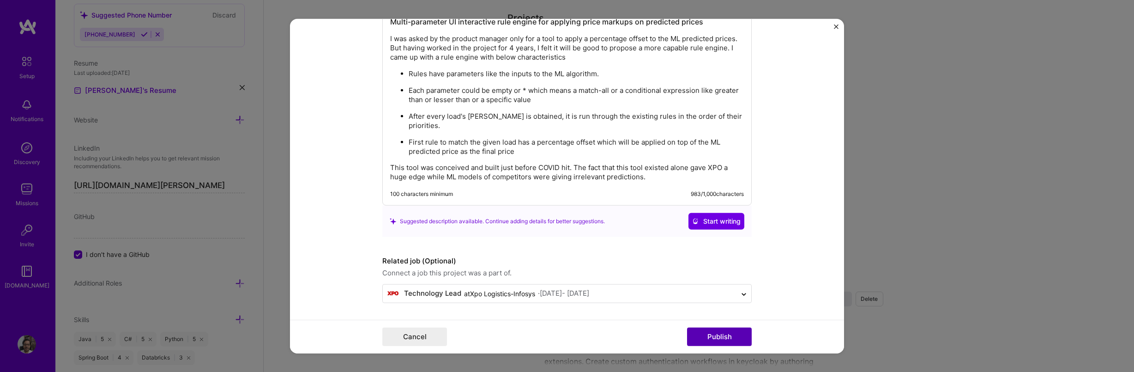
click at [733, 342] on button "Publish" at bounding box center [719, 336] width 65 height 18
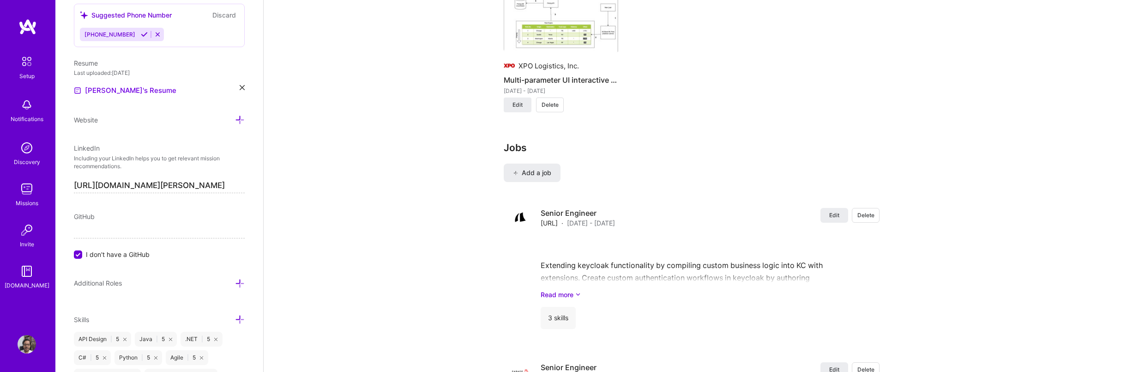
scroll to position [0, 0]
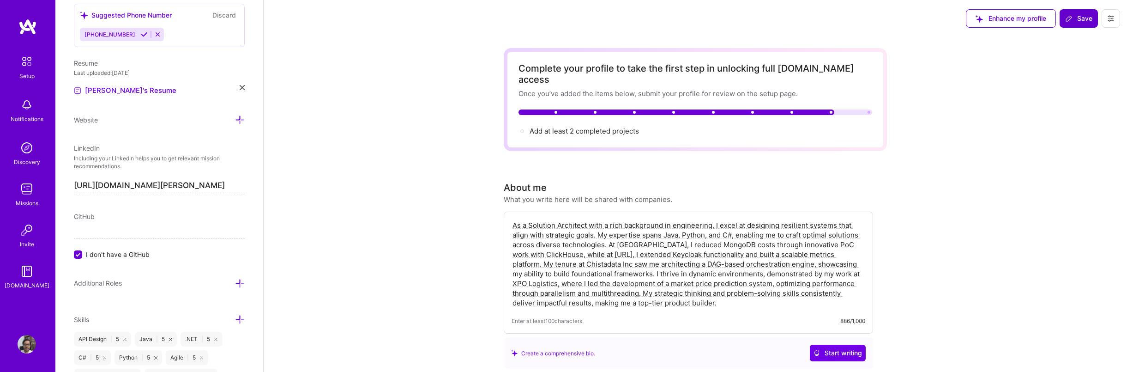
click at [1086, 13] on button "Save" at bounding box center [1079, 18] width 38 height 18
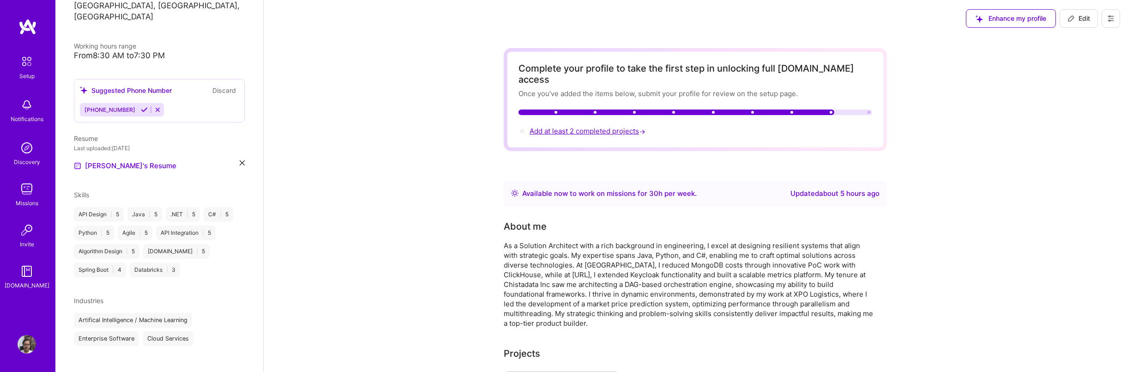
click at [596, 127] on span "Add at least 2 completed projects →" at bounding box center [589, 131] width 118 height 9
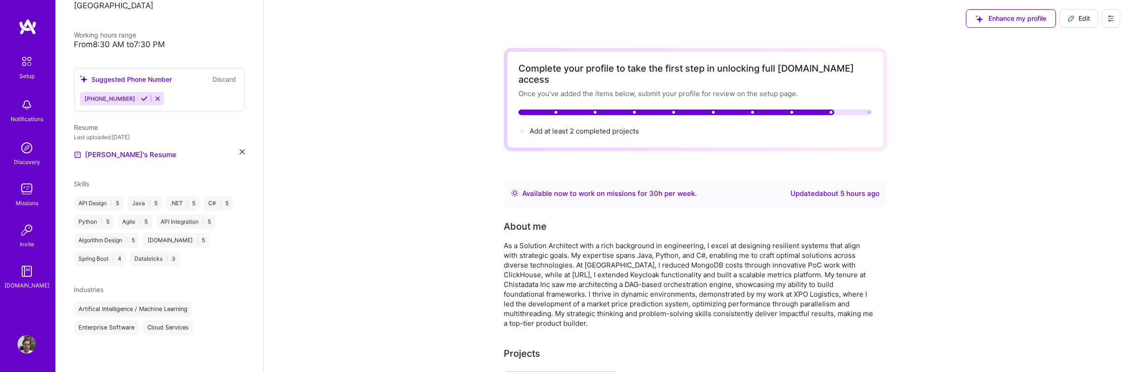
select select "US"
select select "Right Now"
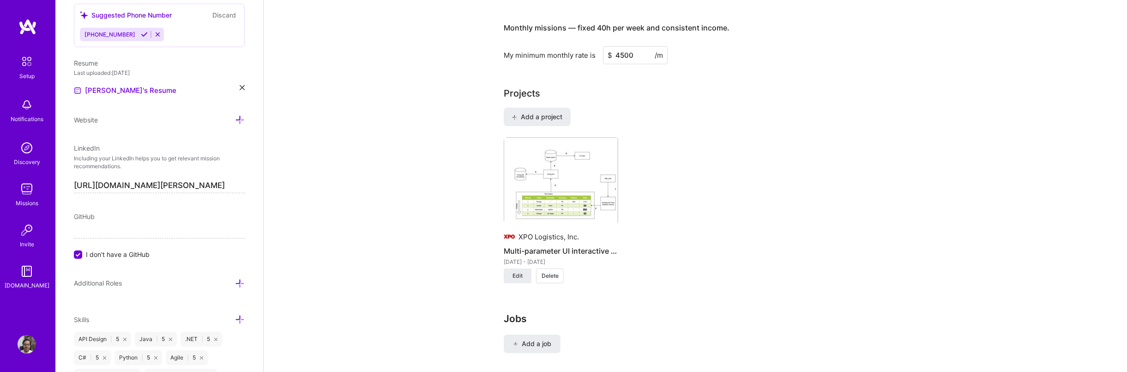
scroll to position [605, 0]
